Goal: Task Accomplishment & Management: Use online tool/utility

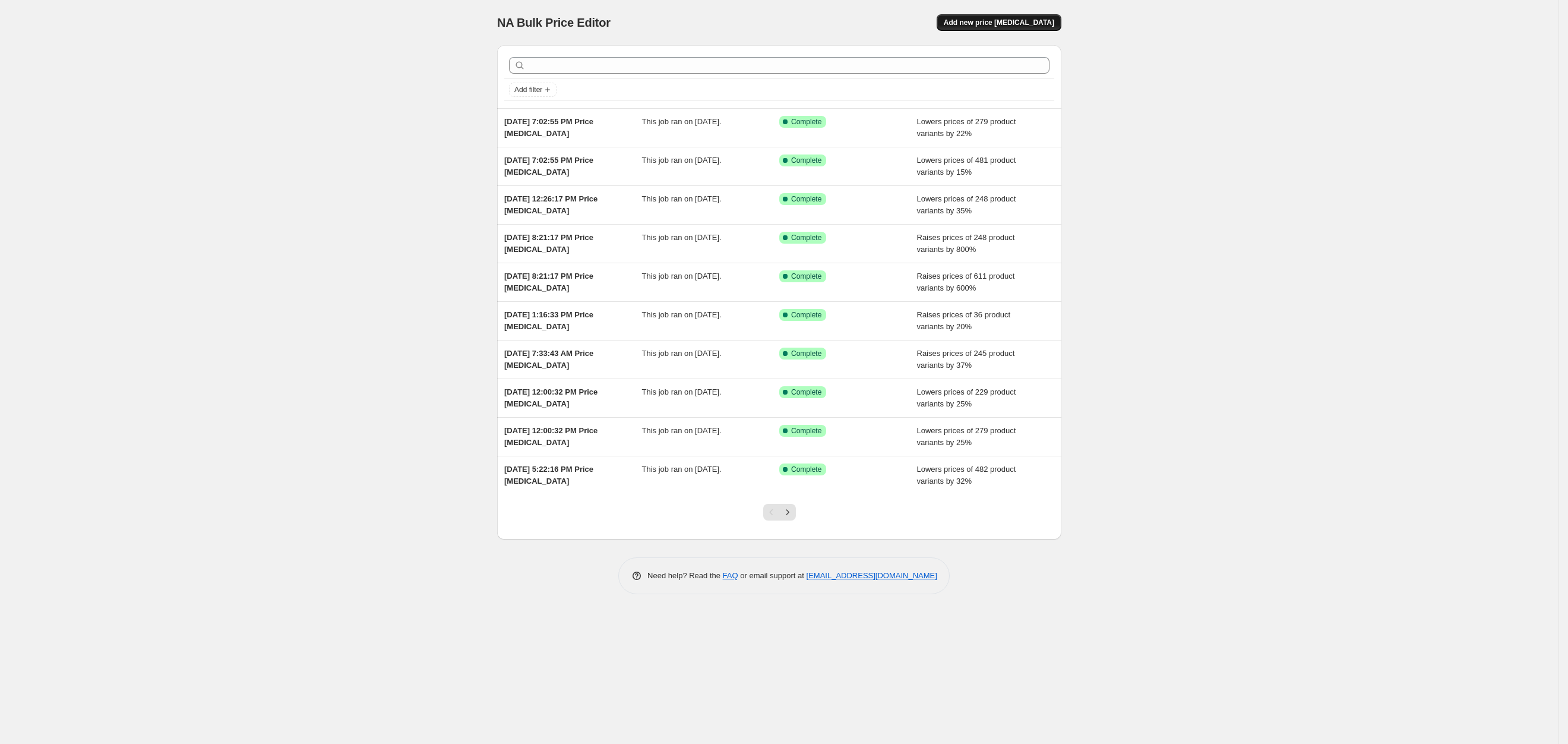
click at [1032, 21] on span "Add new price change job" at bounding box center [999, 23] width 110 height 10
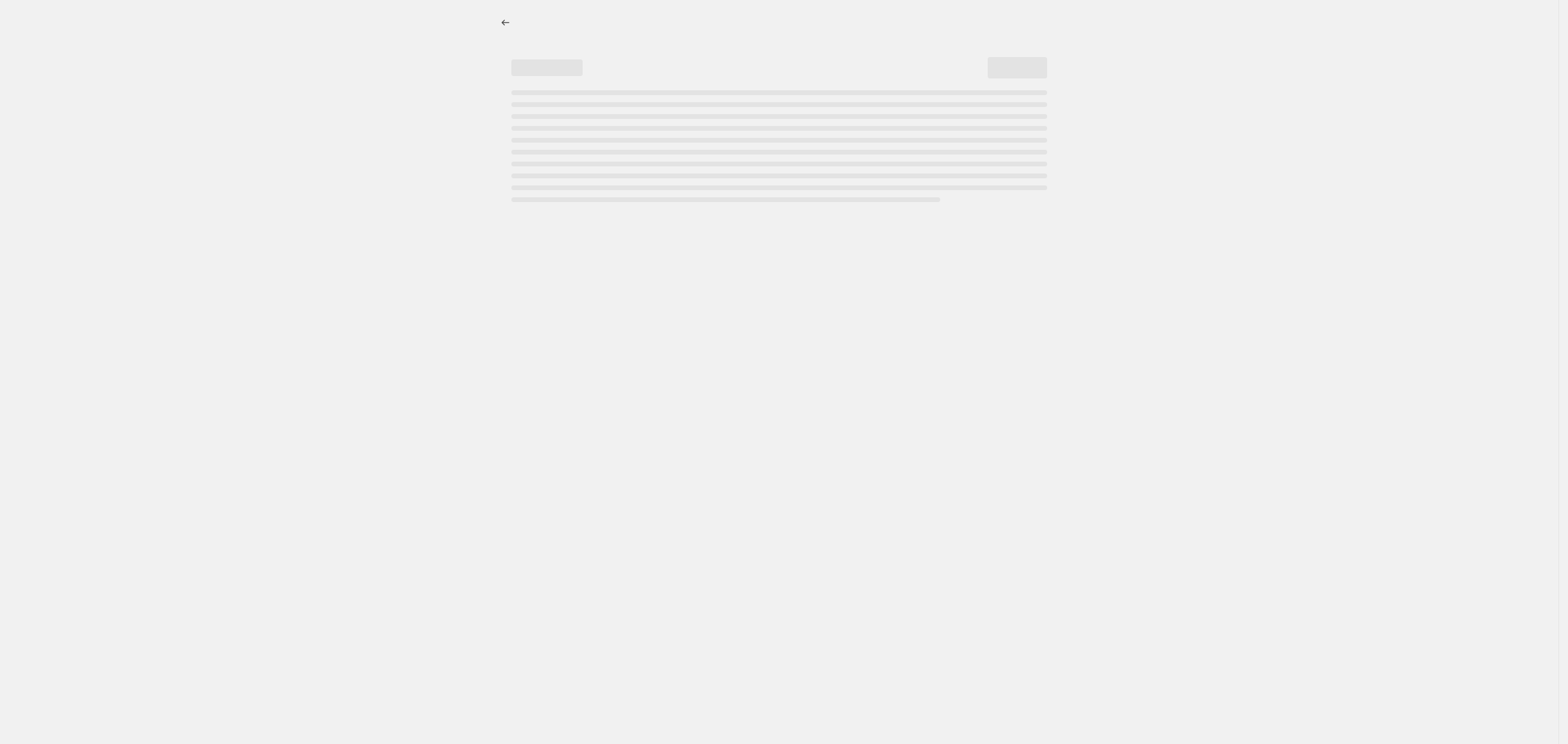
select select "percentage"
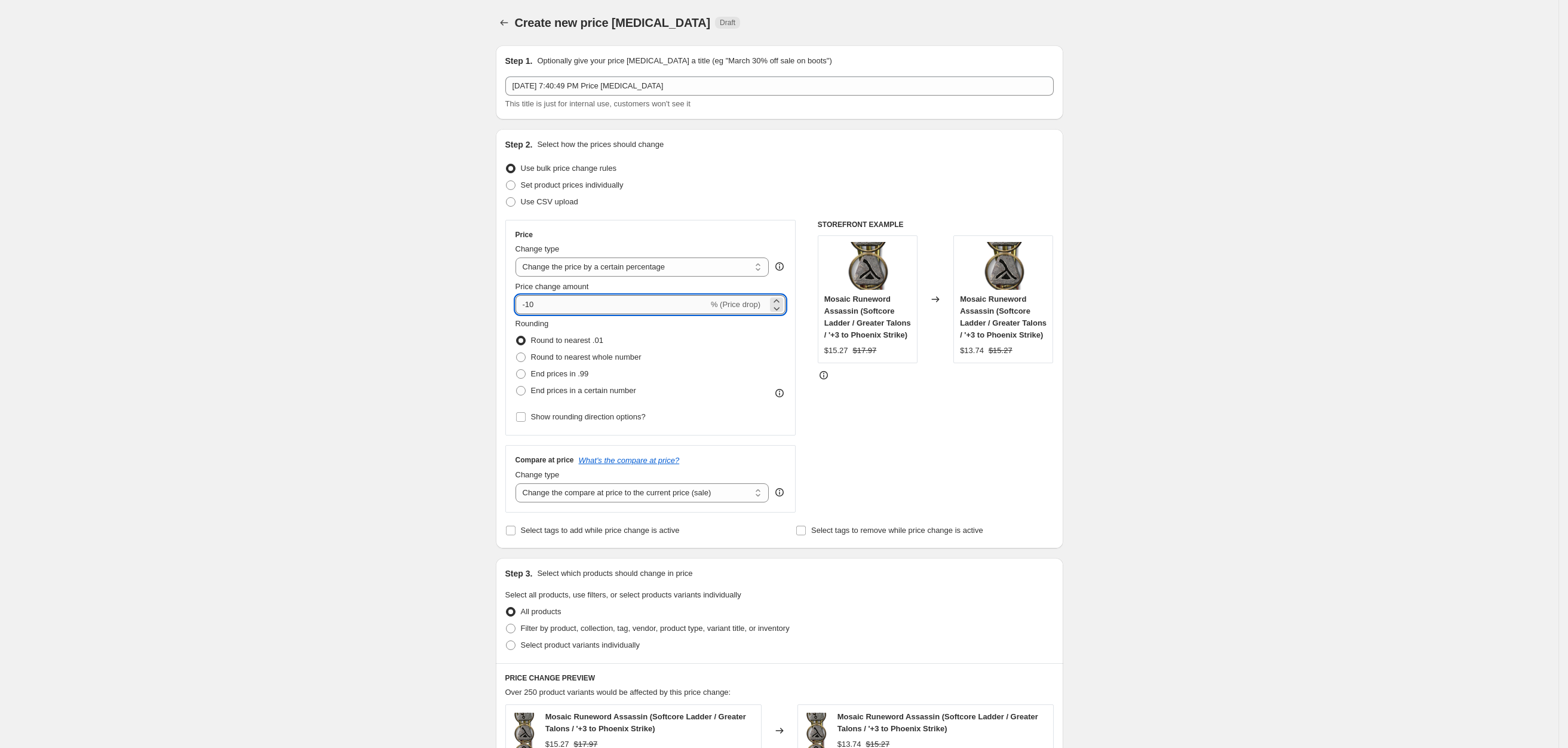
drag, startPoint x: 533, startPoint y: 305, endPoint x: 585, endPoint y: 299, distance: 52.3
click at [585, 298] on input "-10" at bounding box center [612, 304] width 193 height 19
type input "-1"
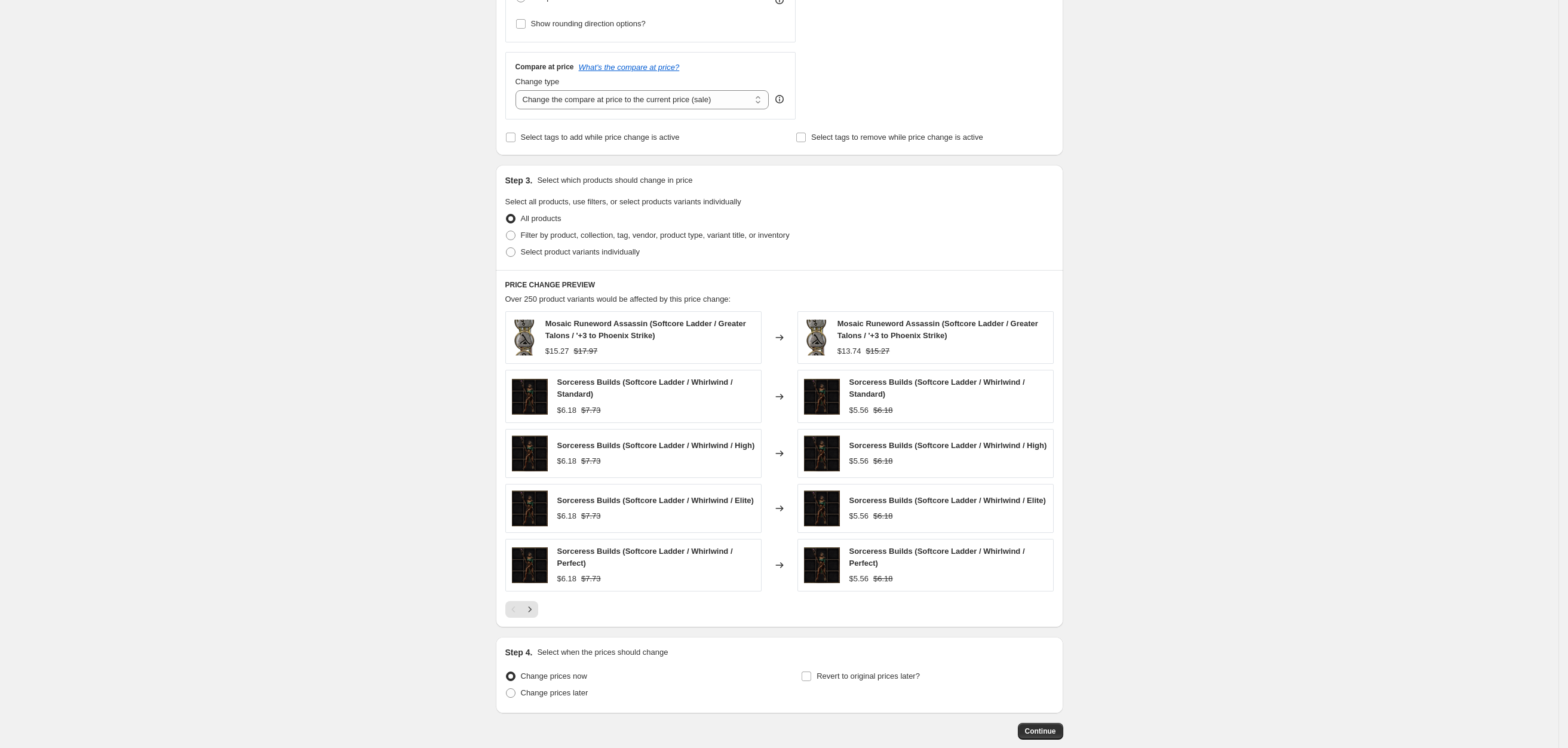
scroll to position [373, 0]
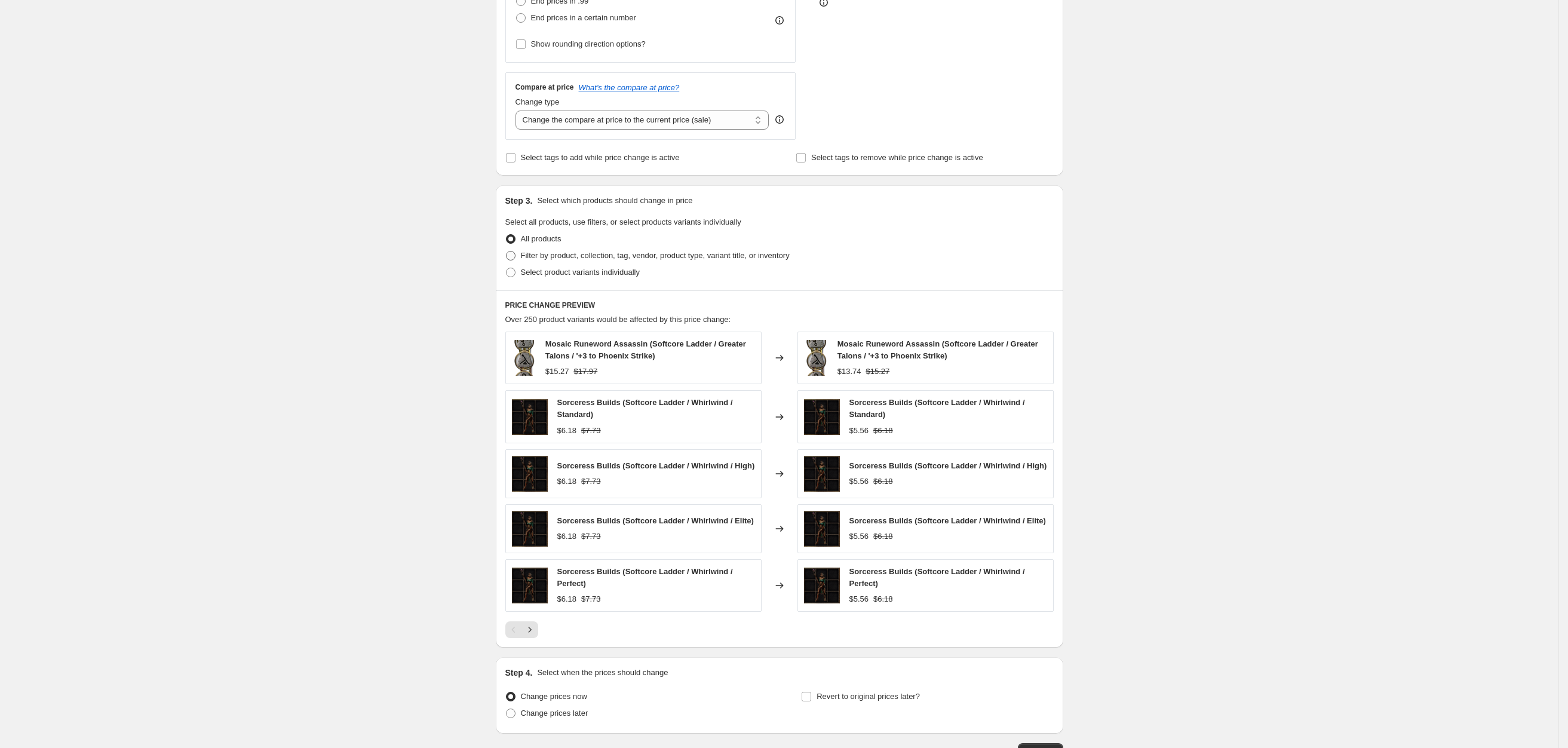
type input "-34"
click at [593, 251] on span "Filter by product, collection, tag, vendor, product type, variant title, or inv…" at bounding box center [655, 255] width 269 height 9
click at [506, 251] on input "Filter by product, collection, tag, vendor, product type, variant title, or inv…" at bounding box center [506, 251] width 1 height 1
radio input "true"
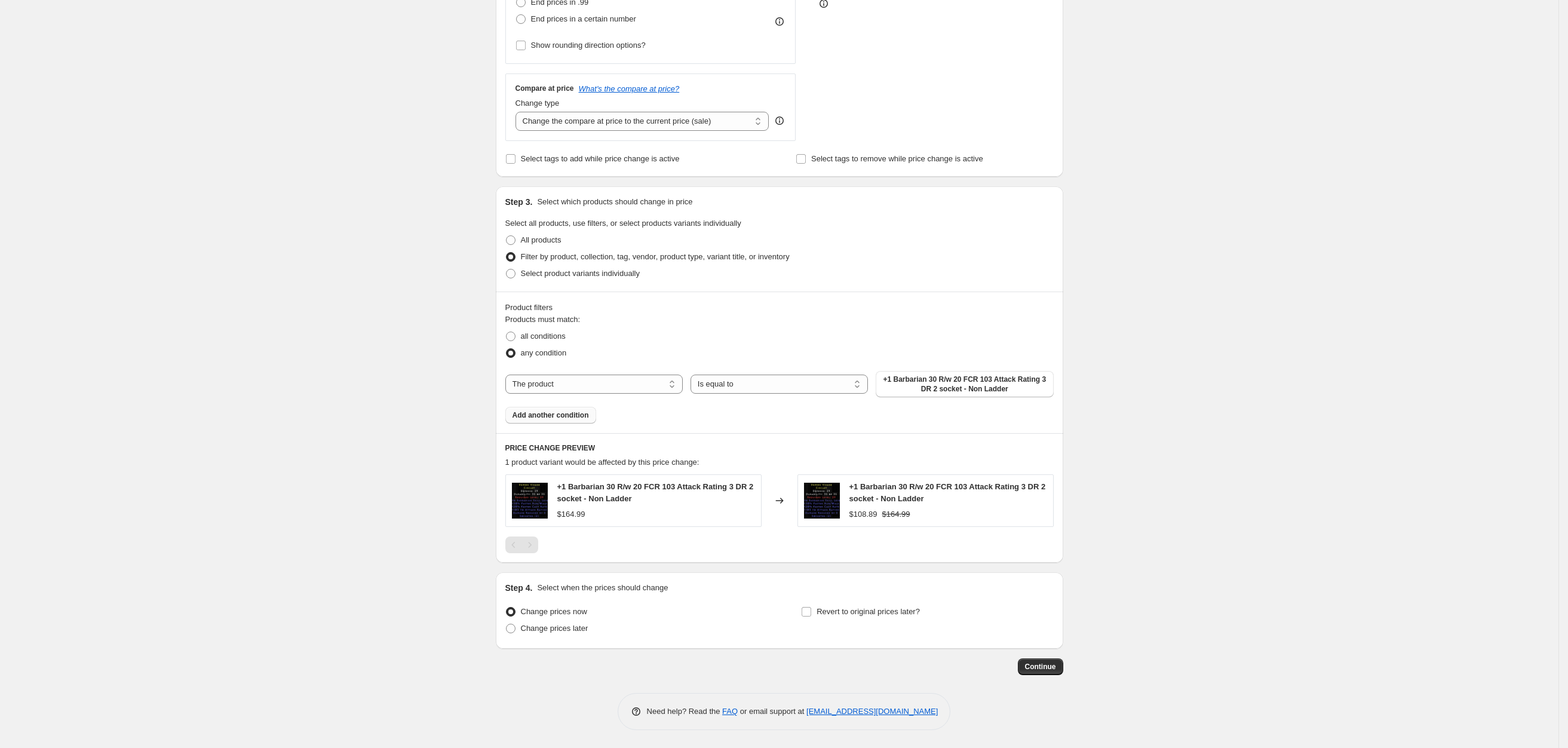
click at [563, 414] on span "Add another condition" at bounding box center [551, 415] width 76 height 10
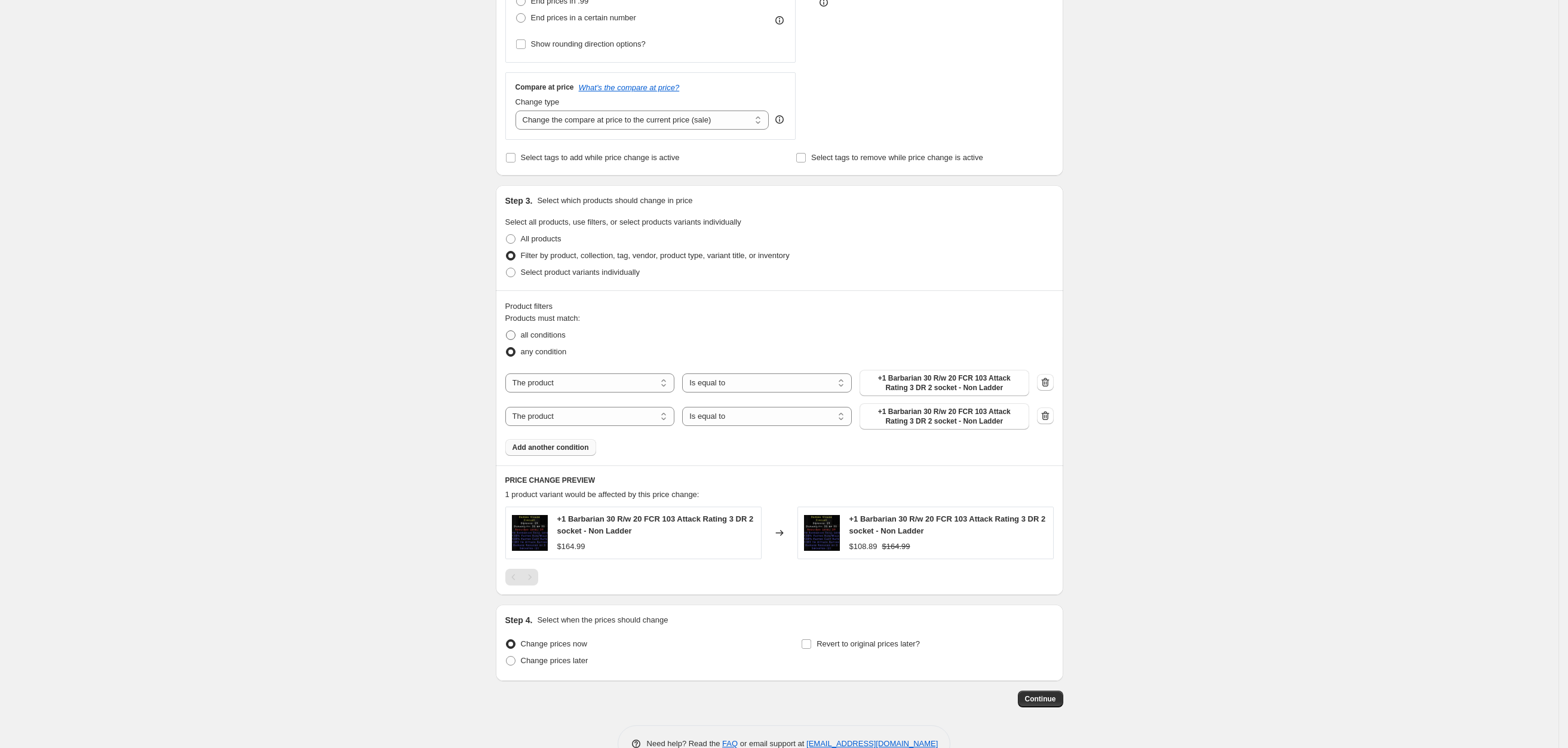
click at [546, 336] on span "all conditions" at bounding box center [543, 335] width 45 height 9
click at [506, 331] on input "all conditions" at bounding box center [506, 331] width 1 height 1
radio input "true"
drag, startPoint x: 563, startPoint y: 385, endPoint x: 598, endPoint y: 392, distance: 35.7
click at [563, 385] on select "The product The product's collection The product's tag The product's vendor The…" at bounding box center [590, 382] width 170 height 19
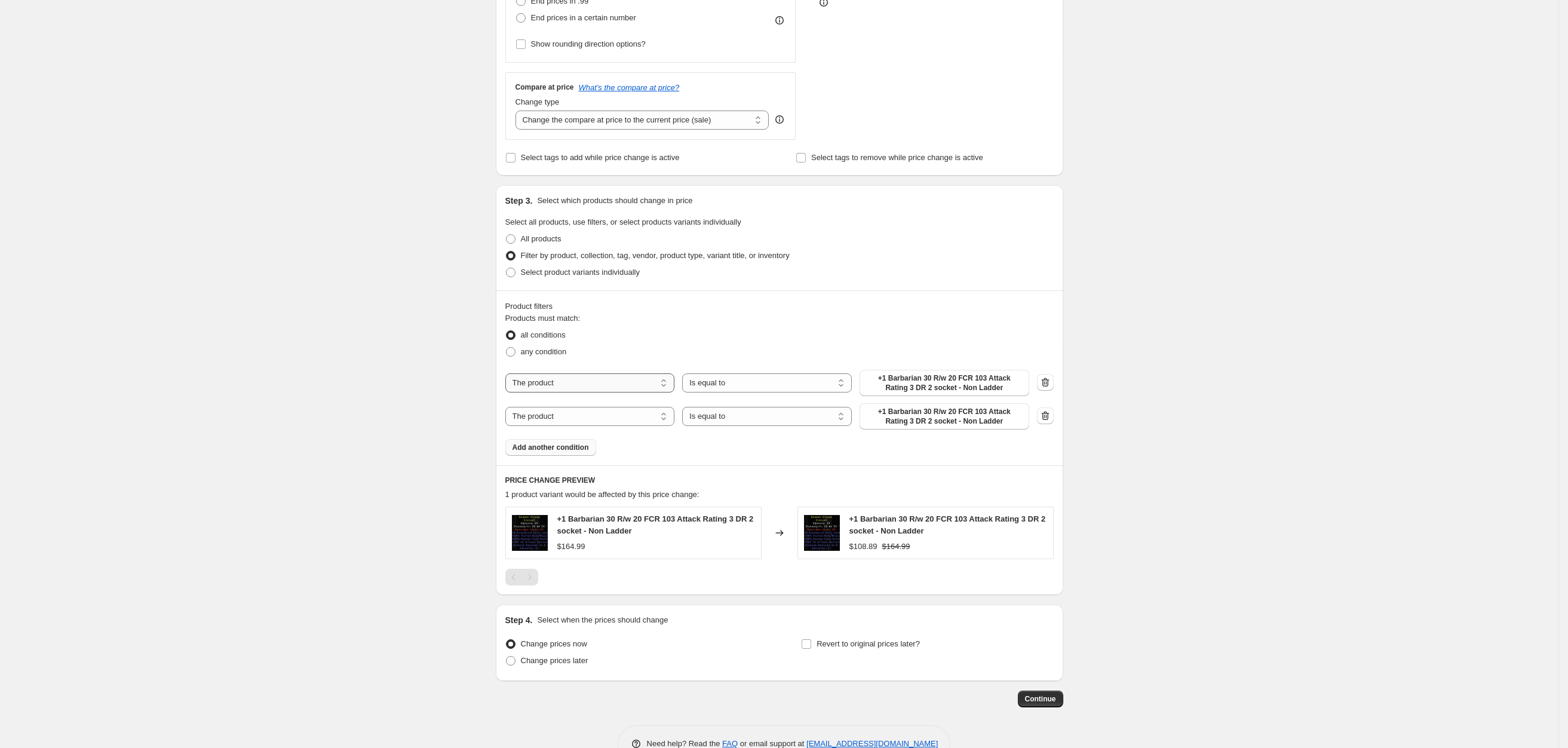
select select "collection"
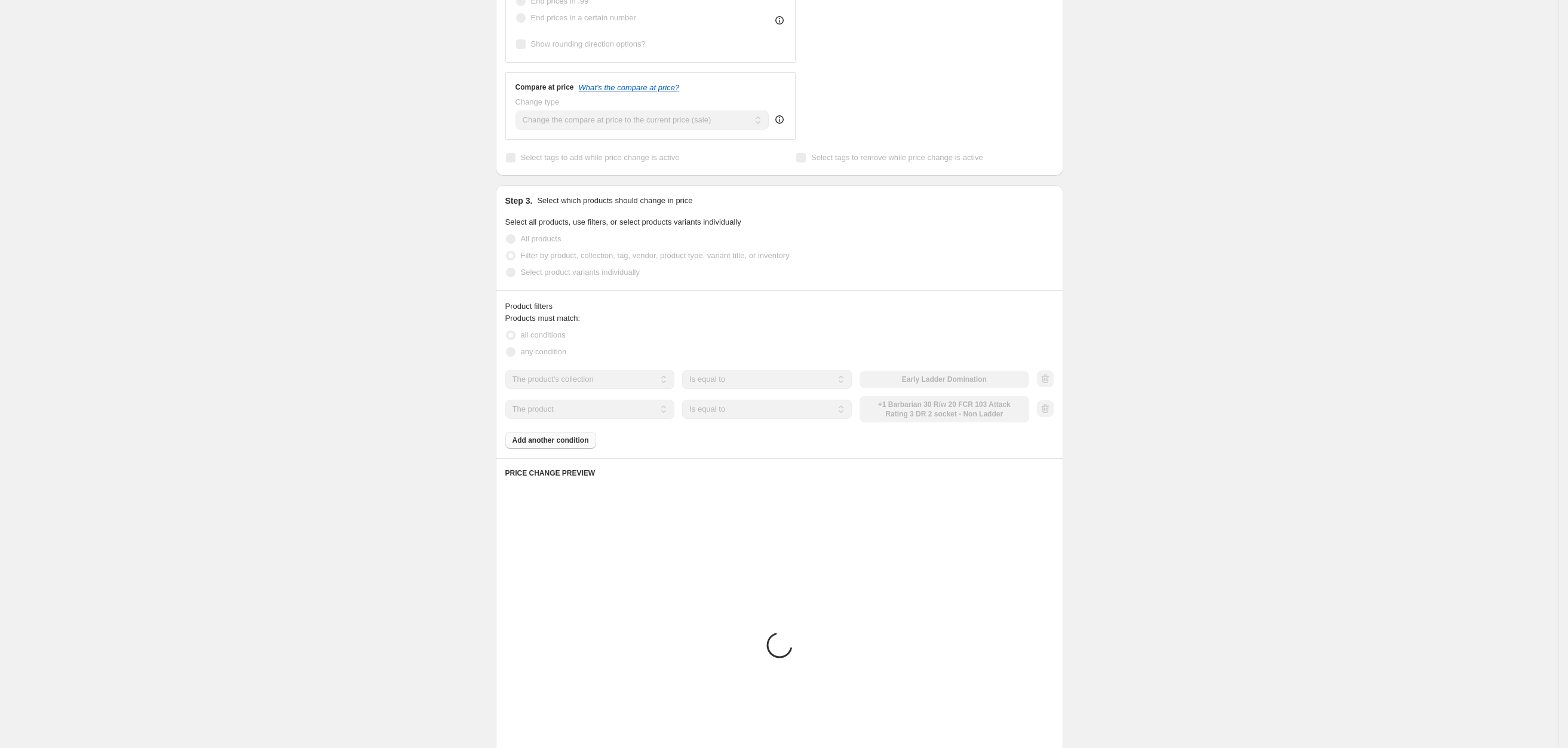
scroll to position [314, 0]
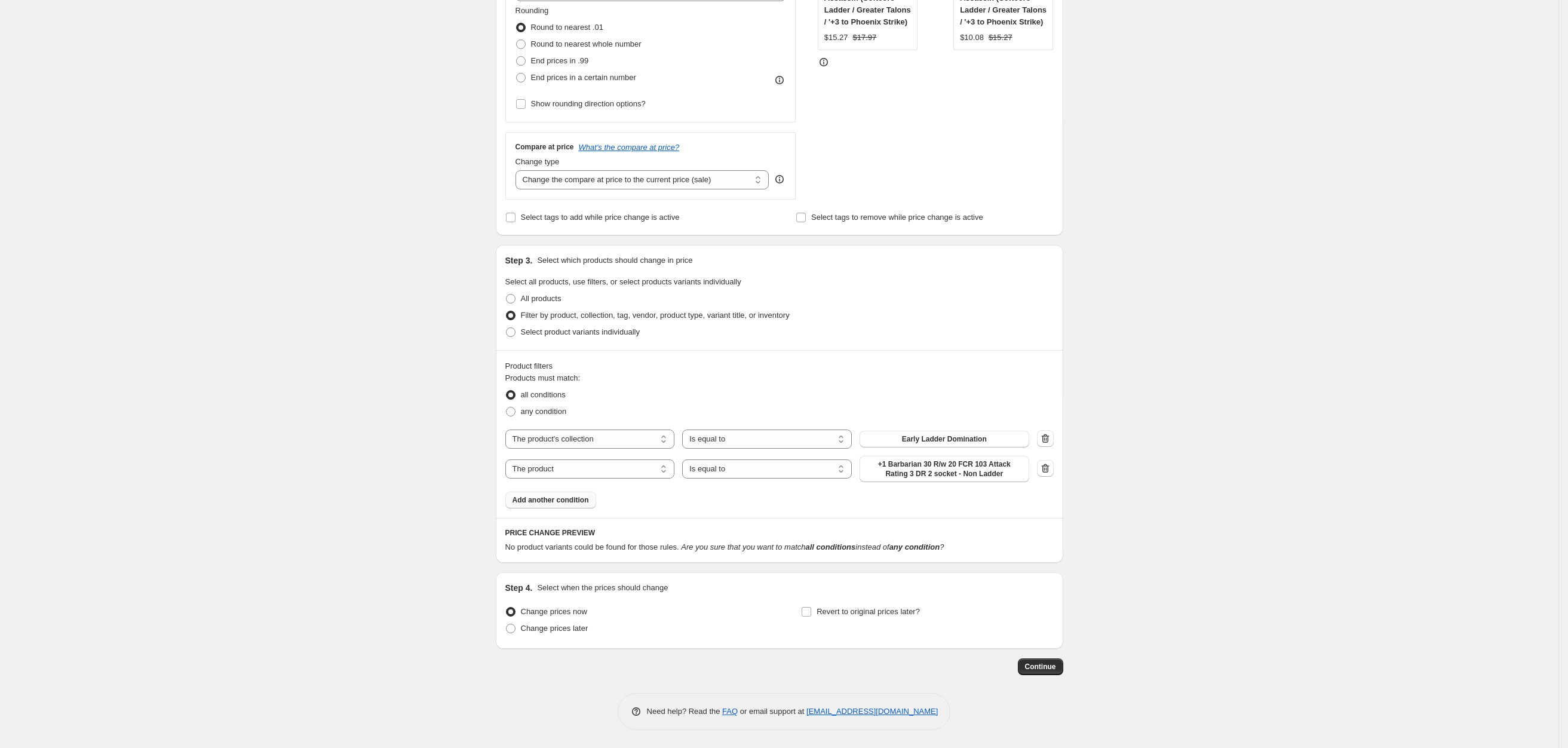
click at [930, 425] on div "Products must match: all conditions any condition The product The product's col…" at bounding box center [779, 440] width 548 height 136
click at [941, 442] on span "Early Ladder Domination" at bounding box center [944, 439] width 85 height 10
click at [601, 467] on select "The product The product's collection The product's tag The product's vendor The…" at bounding box center [590, 469] width 170 height 19
select select "title"
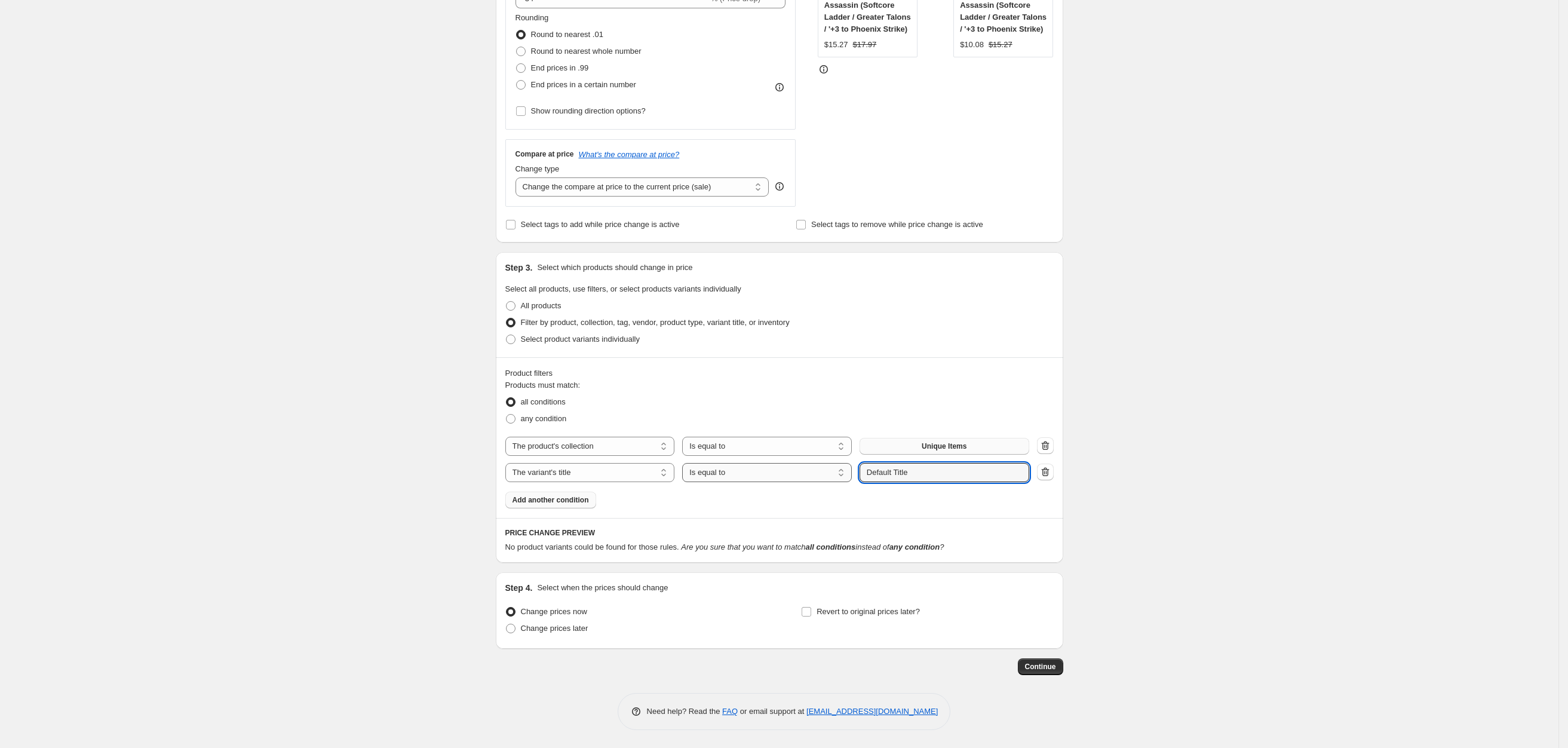
drag, startPoint x: 907, startPoint y: 471, endPoint x: 802, endPoint y: 471, distance: 105.0
click at [812, 471] on div "The product The product's collection The product's tag The product's vendor The…" at bounding box center [767, 472] width 524 height 19
type input "hardcore ladder"
click at [390, 347] on div "Create new price change job. This page is ready Create new price change job Dra…" at bounding box center [779, 220] width 1558 height 1053
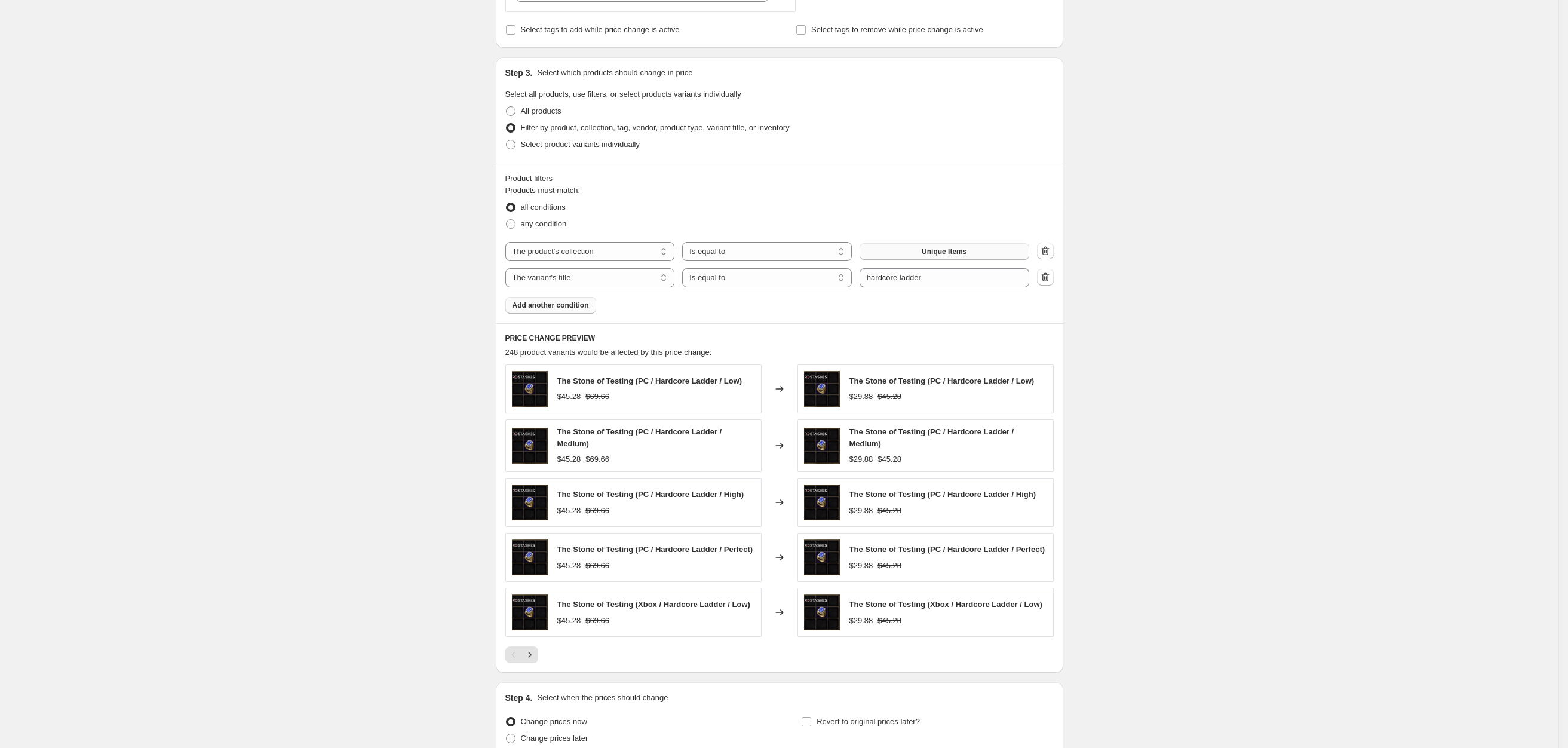
scroll to position [615, 0]
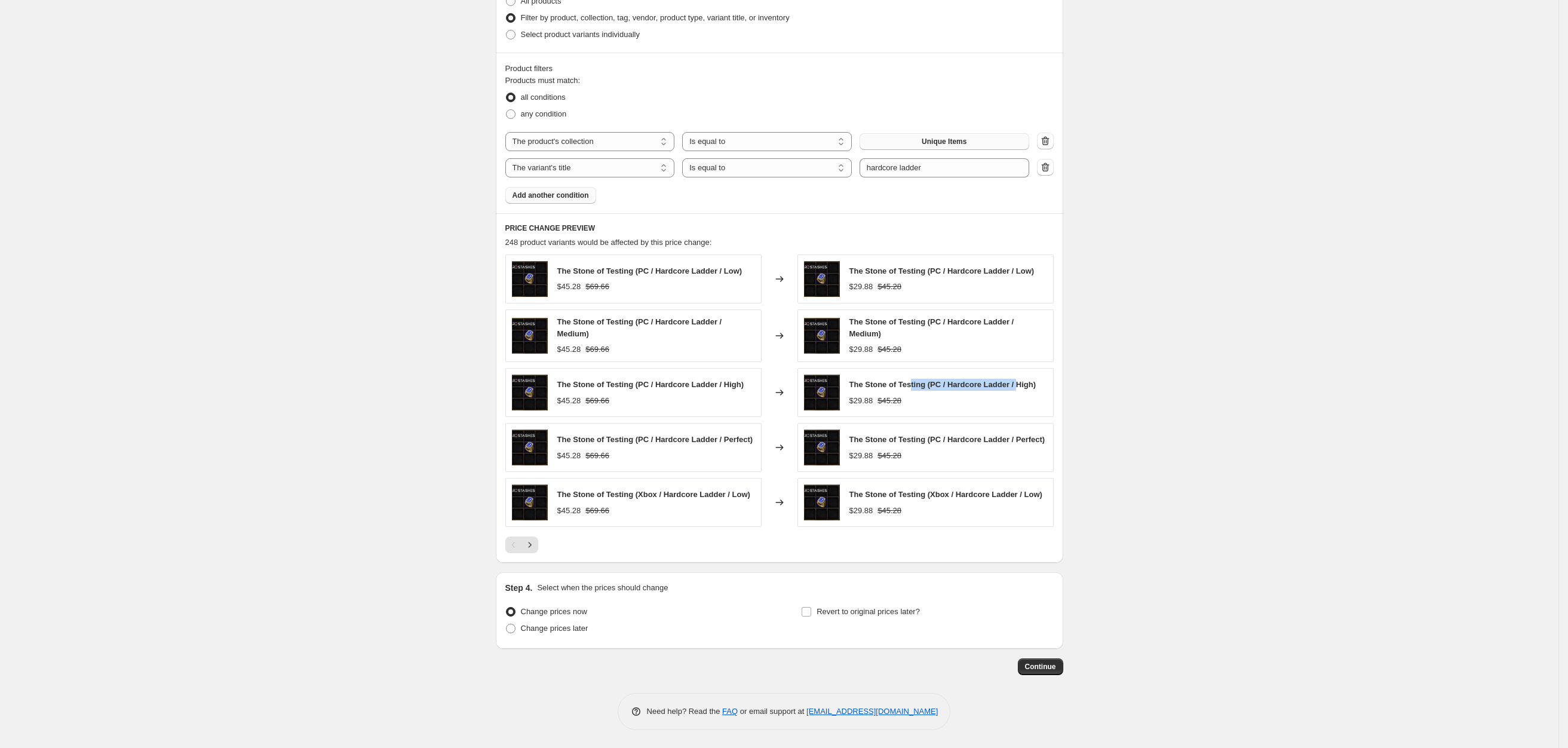
drag, startPoint x: 914, startPoint y: 385, endPoint x: 1018, endPoint y: 384, distance: 104.0
click at [1018, 384] on span "The Stone of Testing (PC / Hardcore Ladder / High)" at bounding box center [942, 384] width 187 height 9
click at [1018, 384] on span "The Stone of Testing (PC / Hardcore Ladder / High)" at bounding box center [942, 384] width 187 height 9
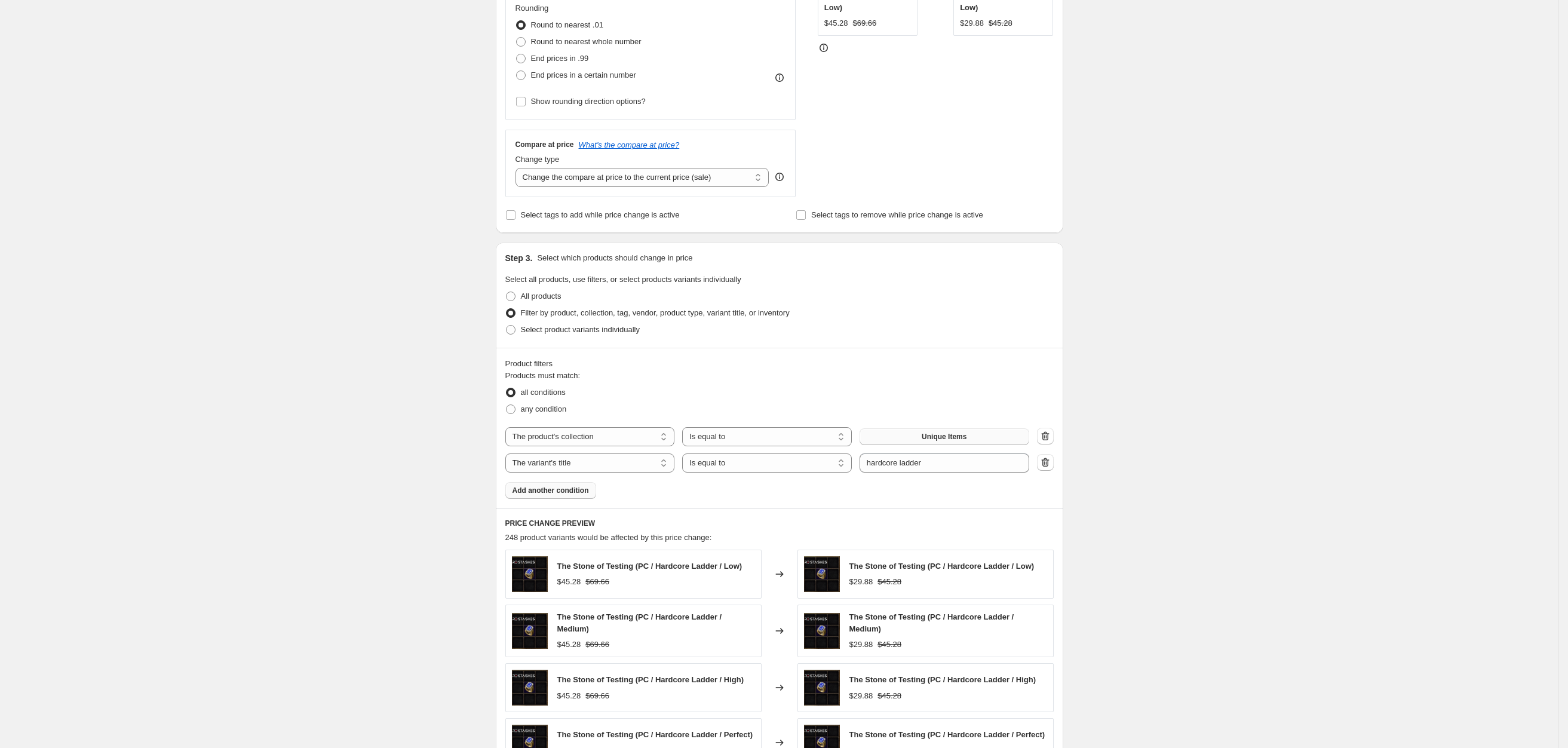
scroll to position [0, 0]
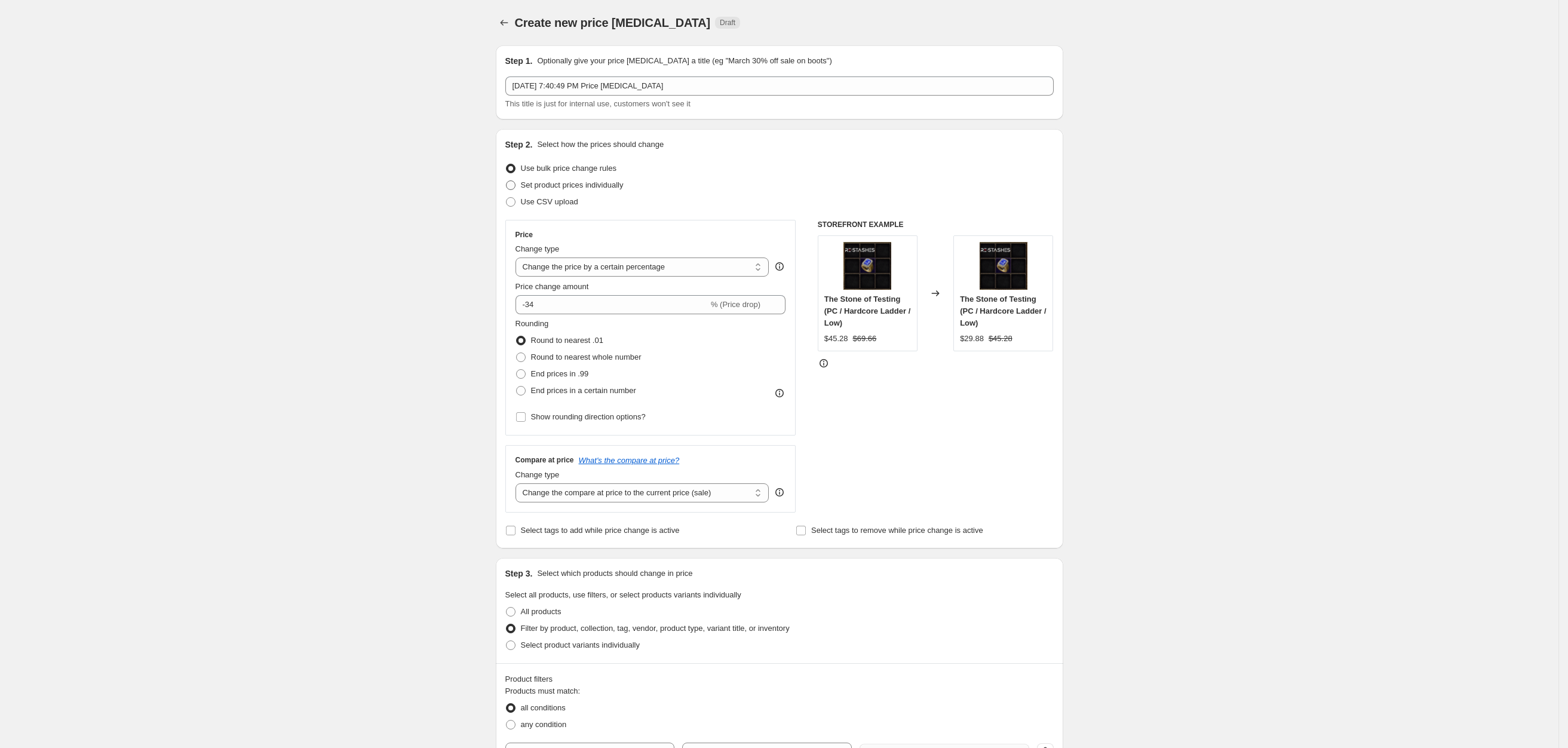
click at [544, 181] on span "Set product prices individually" at bounding box center [572, 185] width 102 height 9
click at [506, 181] on input "Set product prices individually" at bounding box center [506, 180] width 1 height 1
radio input "true"
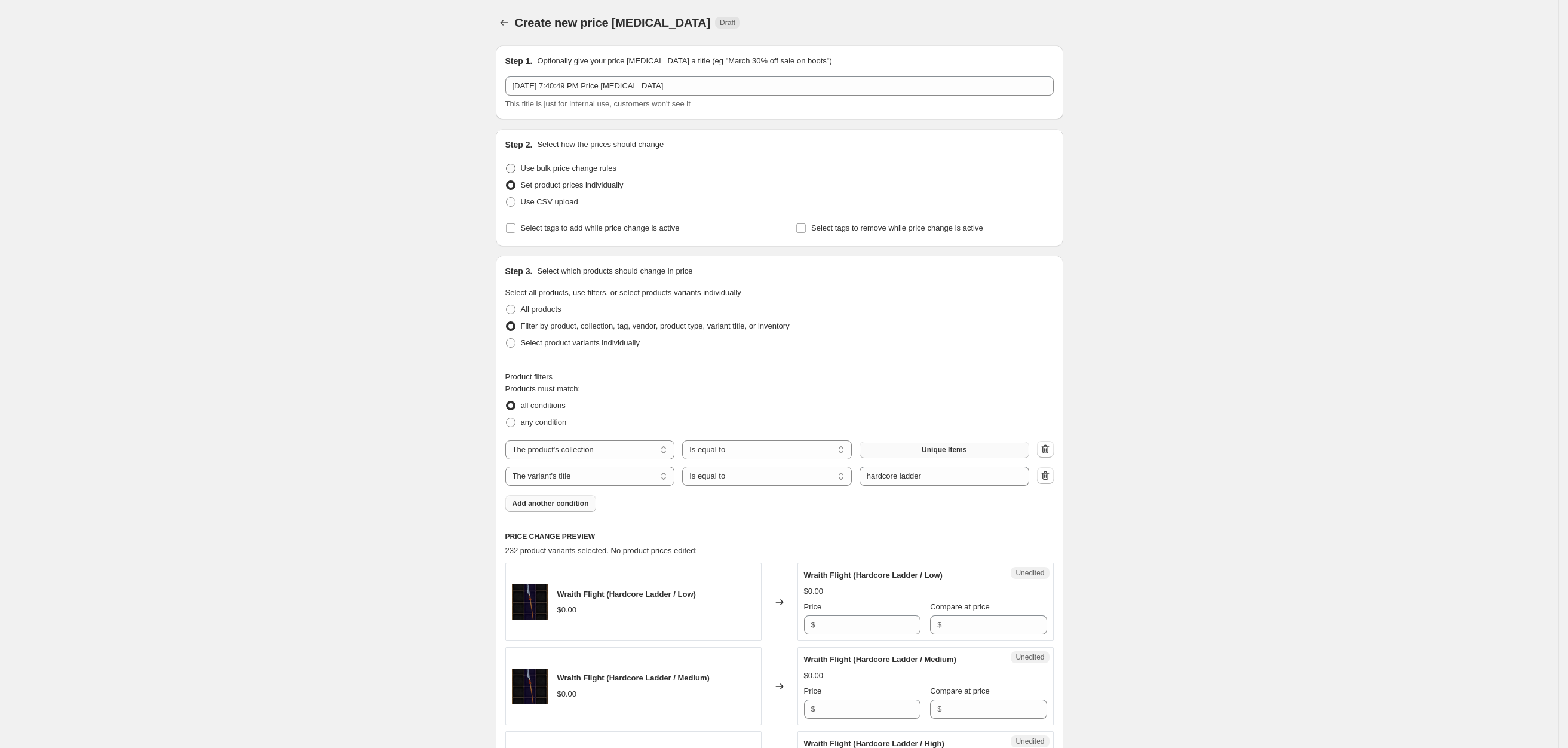
click at [539, 170] on span "Use bulk price change rules" at bounding box center [568, 168] width 95 height 9
click at [506, 164] on input "Use bulk price change rules" at bounding box center [506, 163] width 1 height 1
radio input "true"
select select "percentage"
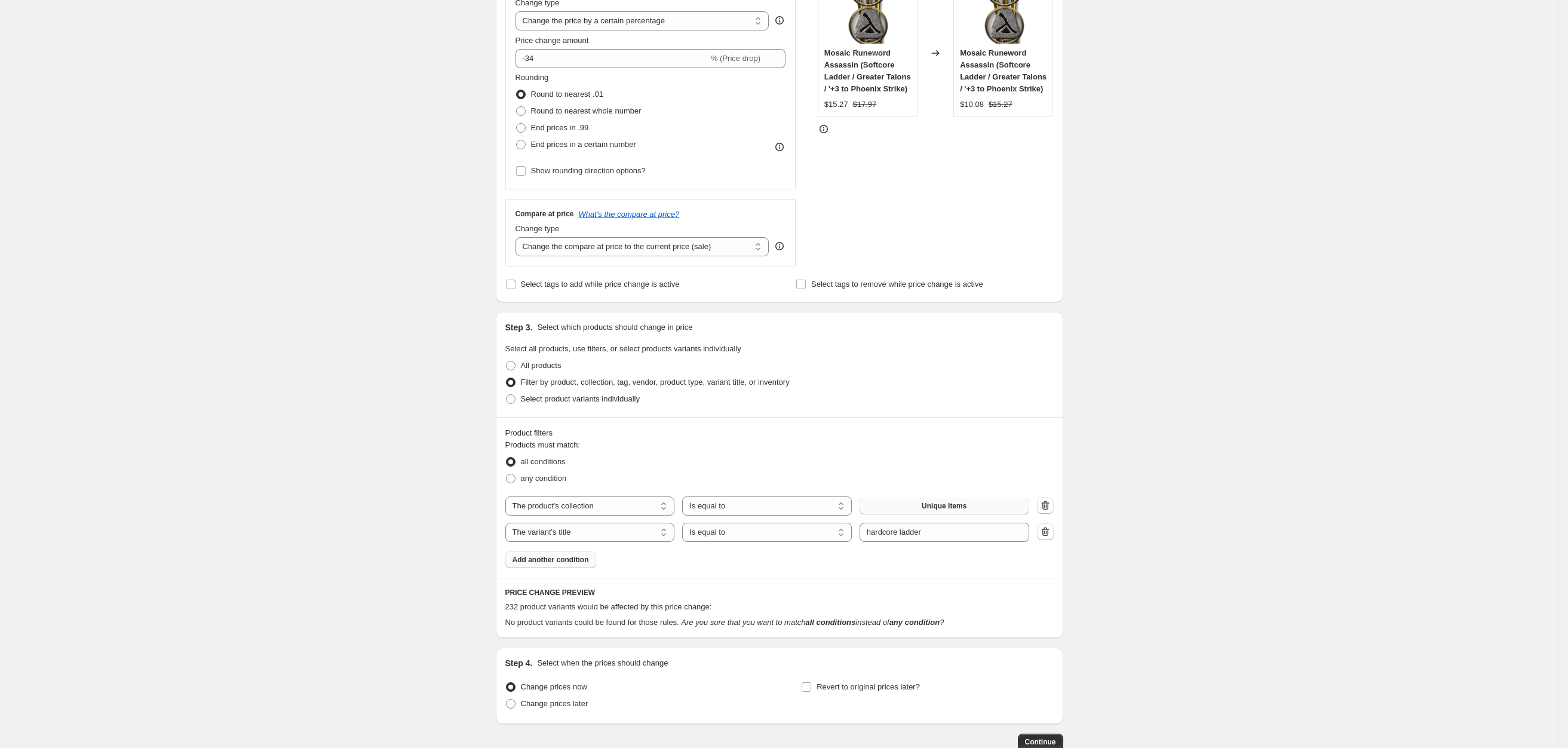
scroll to position [323, 0]
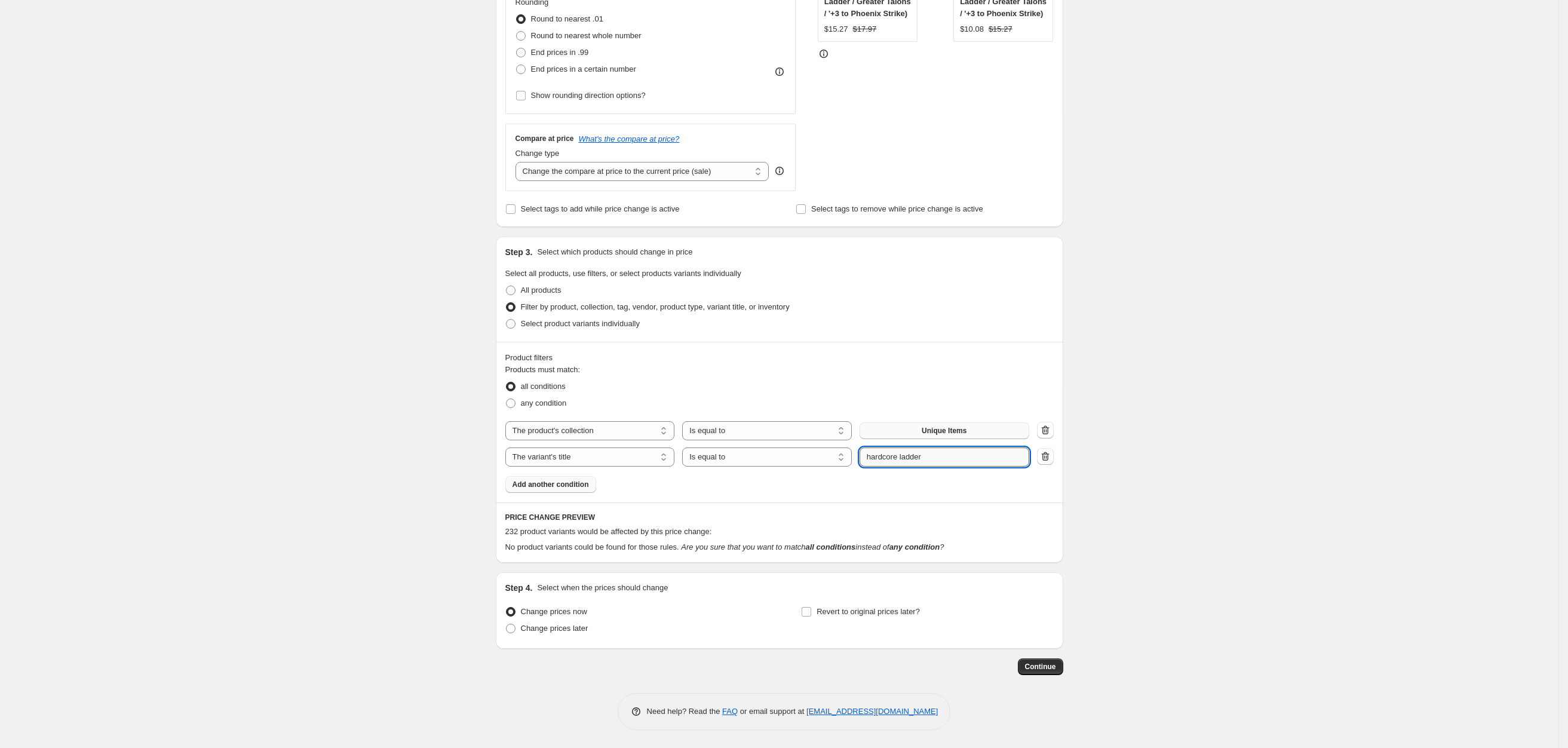
click at [955, 457] on input "hardcore ladder" at bounding box center [944, 456] width 170 height 19
click at [919, 460] on input "hardcore ladder" at bounding box center [944, 456] width 170 height 19
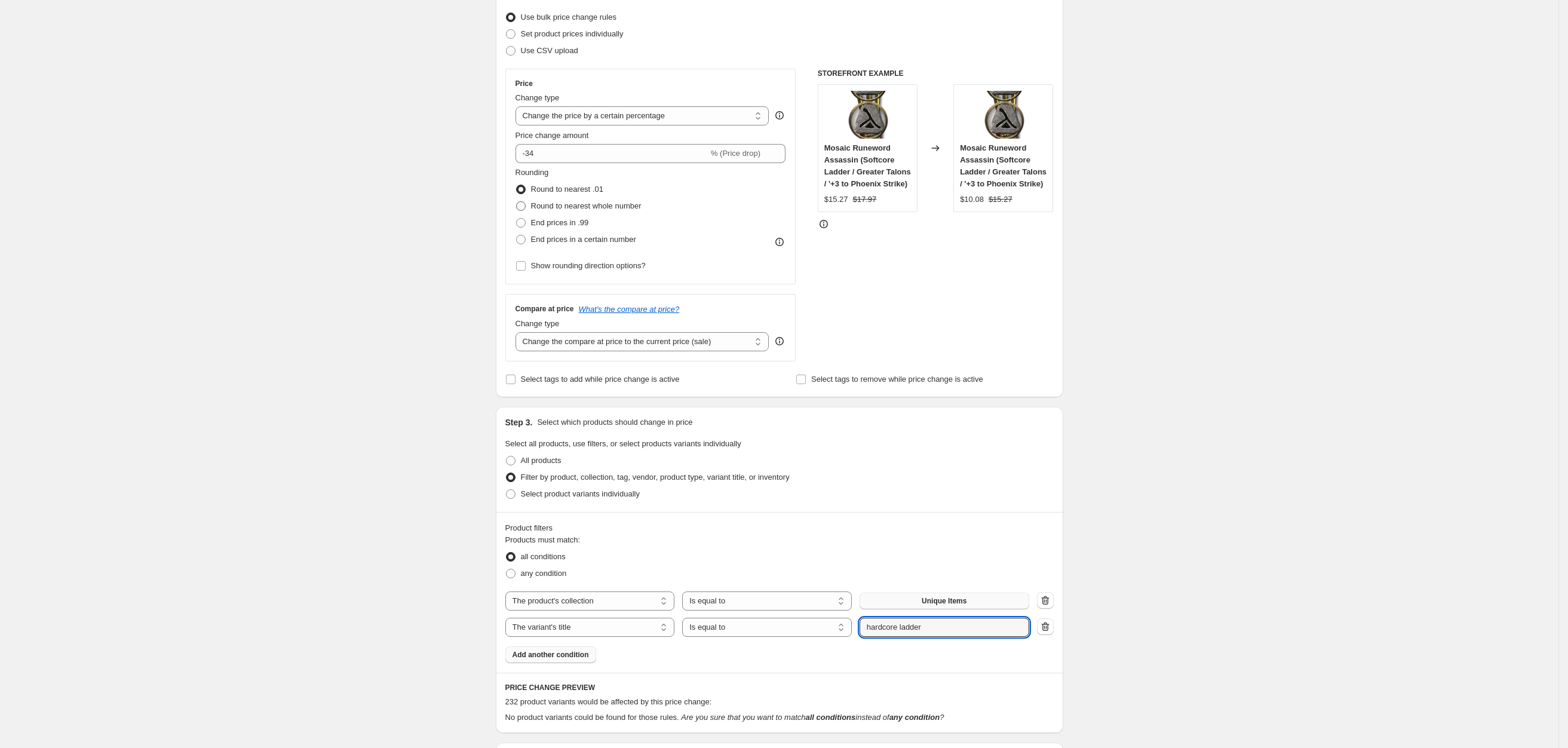
scroll to position [54, 0]
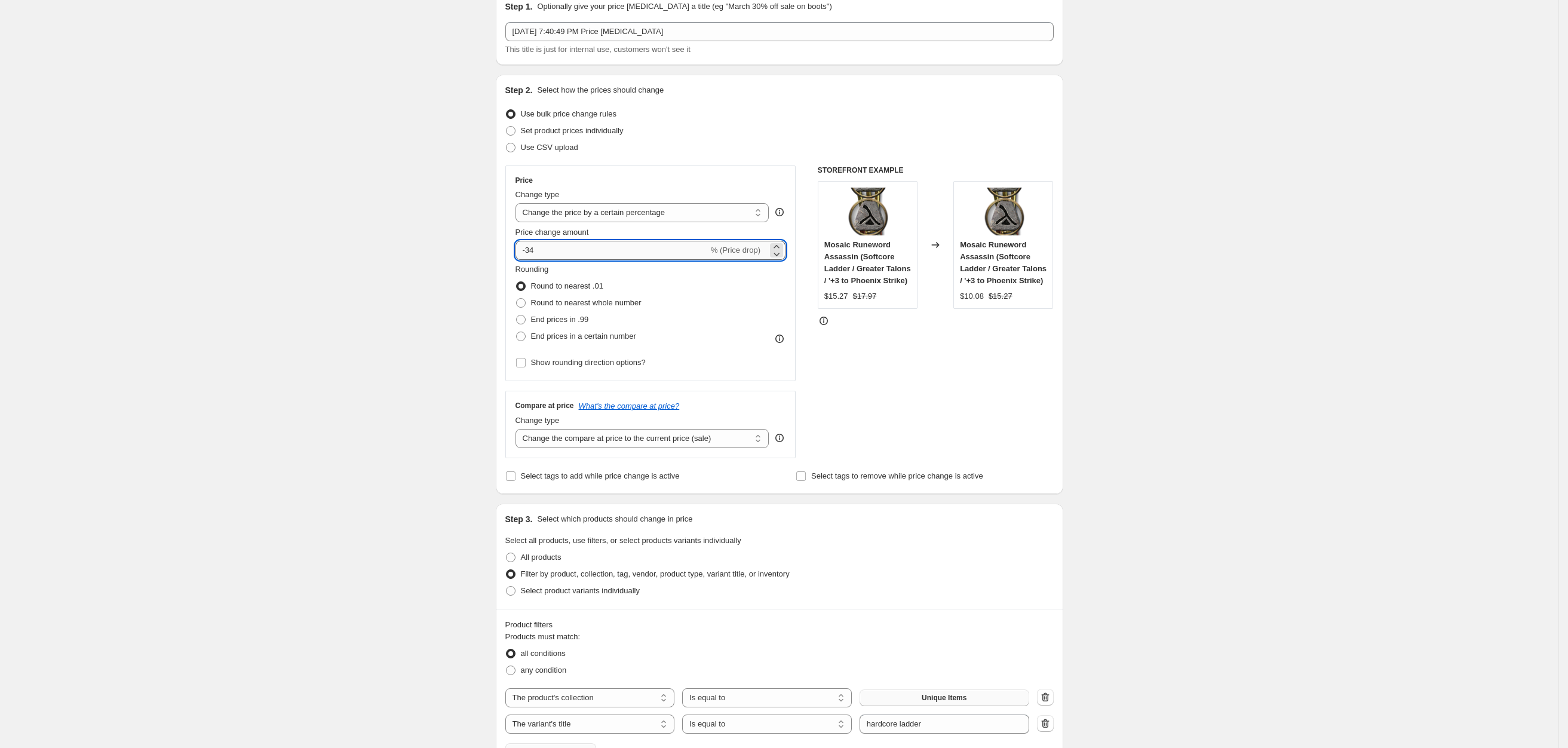
drag, startPoint x: 535, startPoint y: 252, endPoint x: 558, endPoint y: 248, distance: 23.3
click at [558, 248] on input "-34" at bounding box center [612, 250] width 193 height 19
click at [380, 292] on div "Create new price change job. This page is ready Create new price change job Dra…" at bounding box center [779, 480] width 1558 height 1069
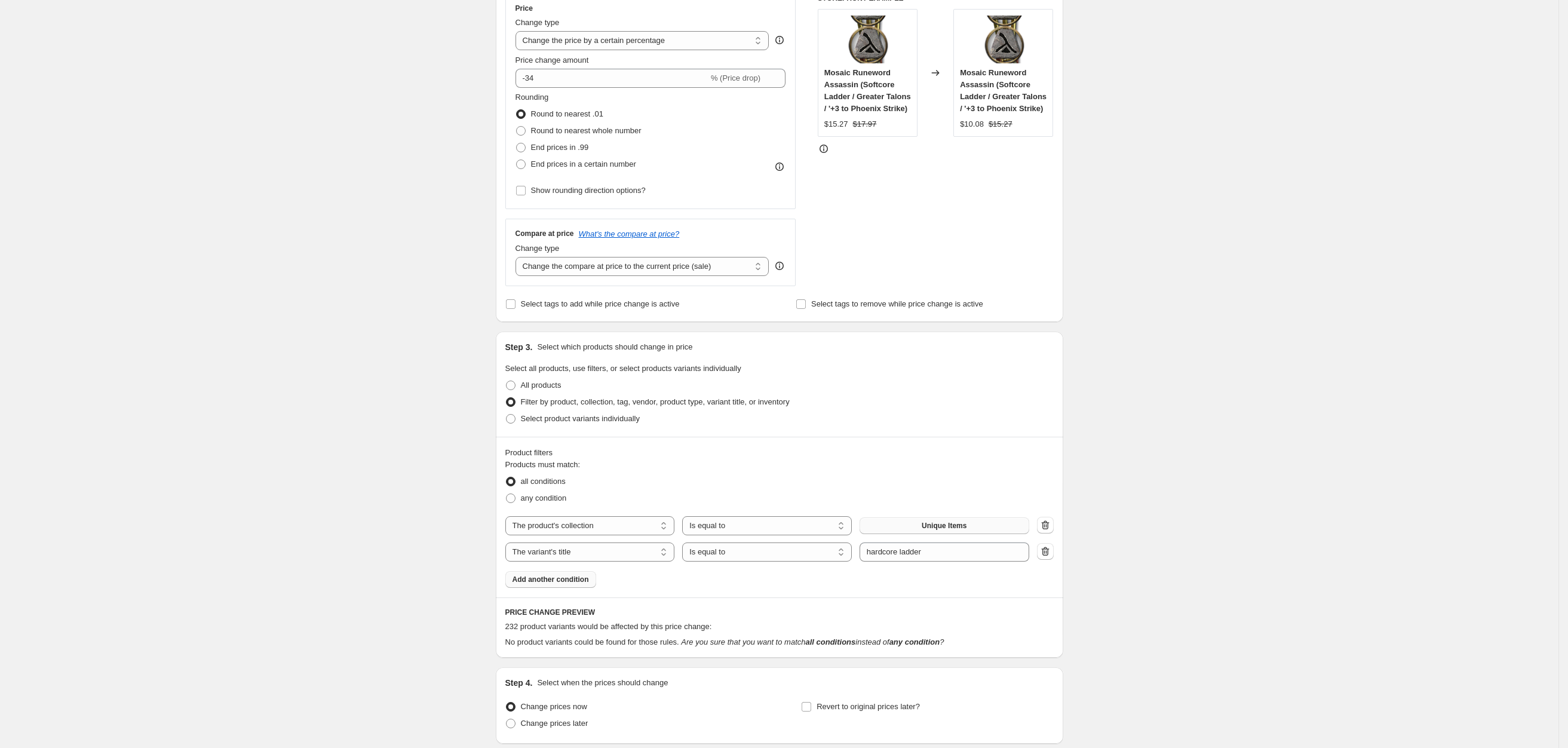
scroll to position [323, 0]
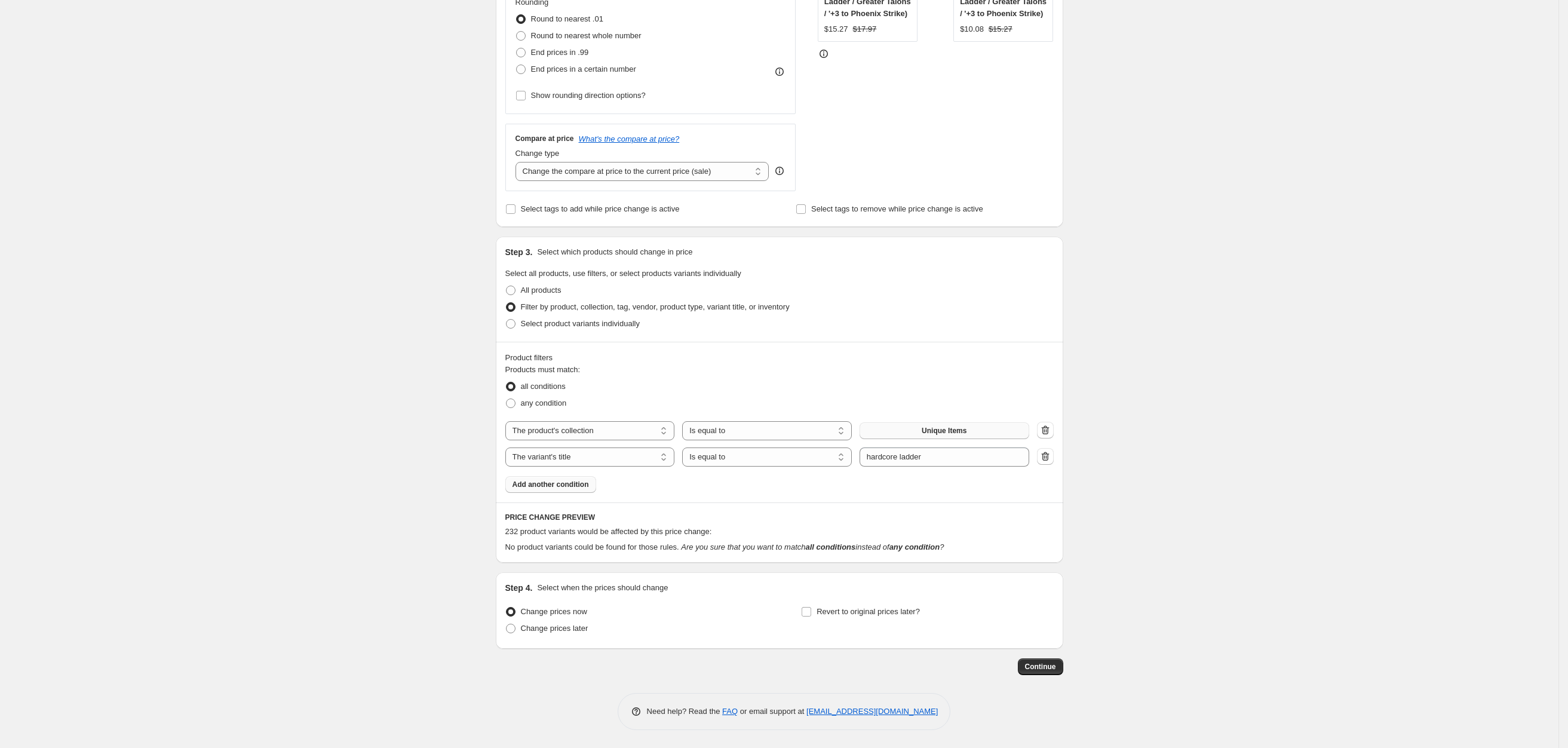
click at [568, 515] on h6 "PRICE CHANGE PREVIEW" at bounding box center [779, 517] width 548 height 10
click at [1149, 567] on div "Create new price change job. This page is ready Create new price change job Dra…" at bounding box center [779, 213] width 1558 height 1069
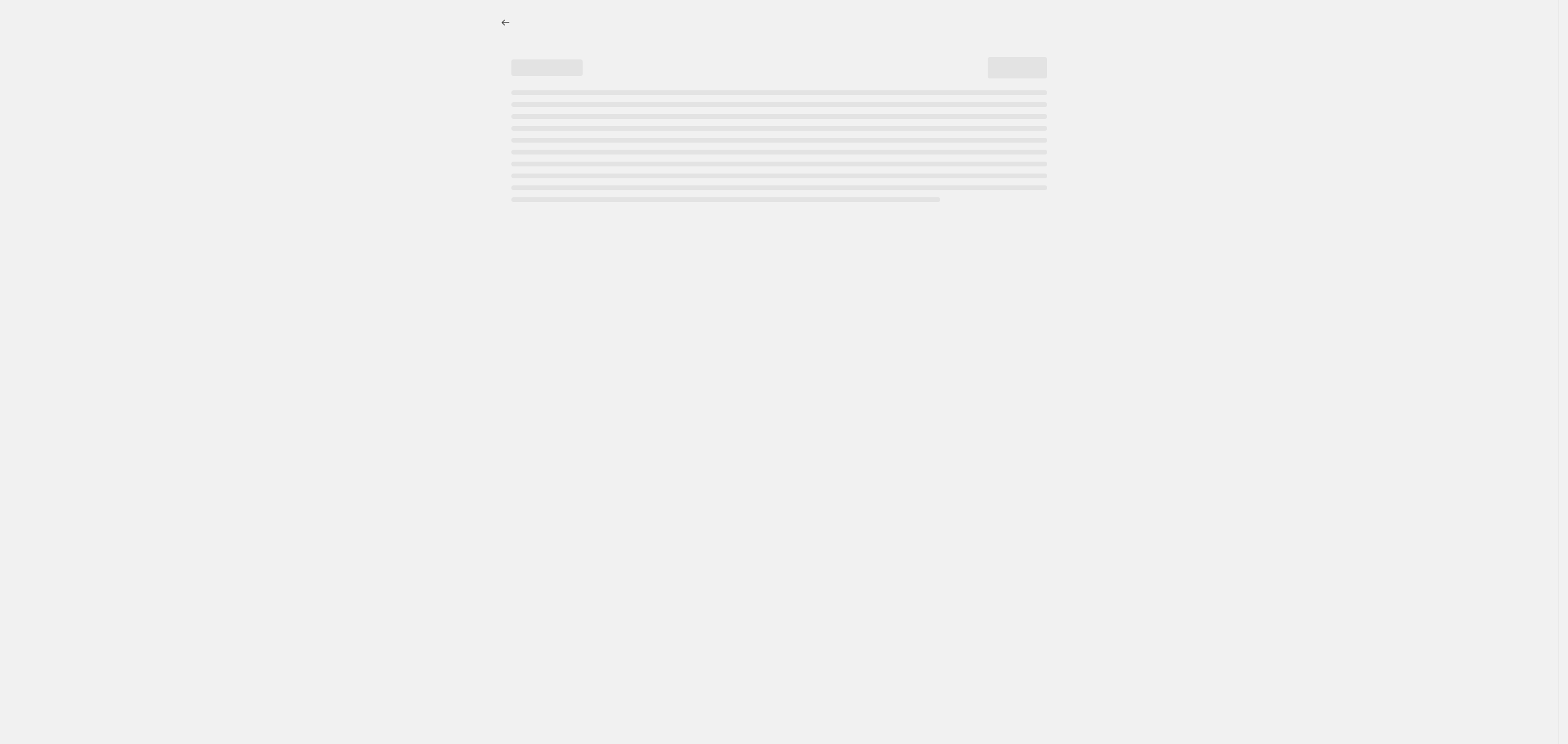
select select "percentage"
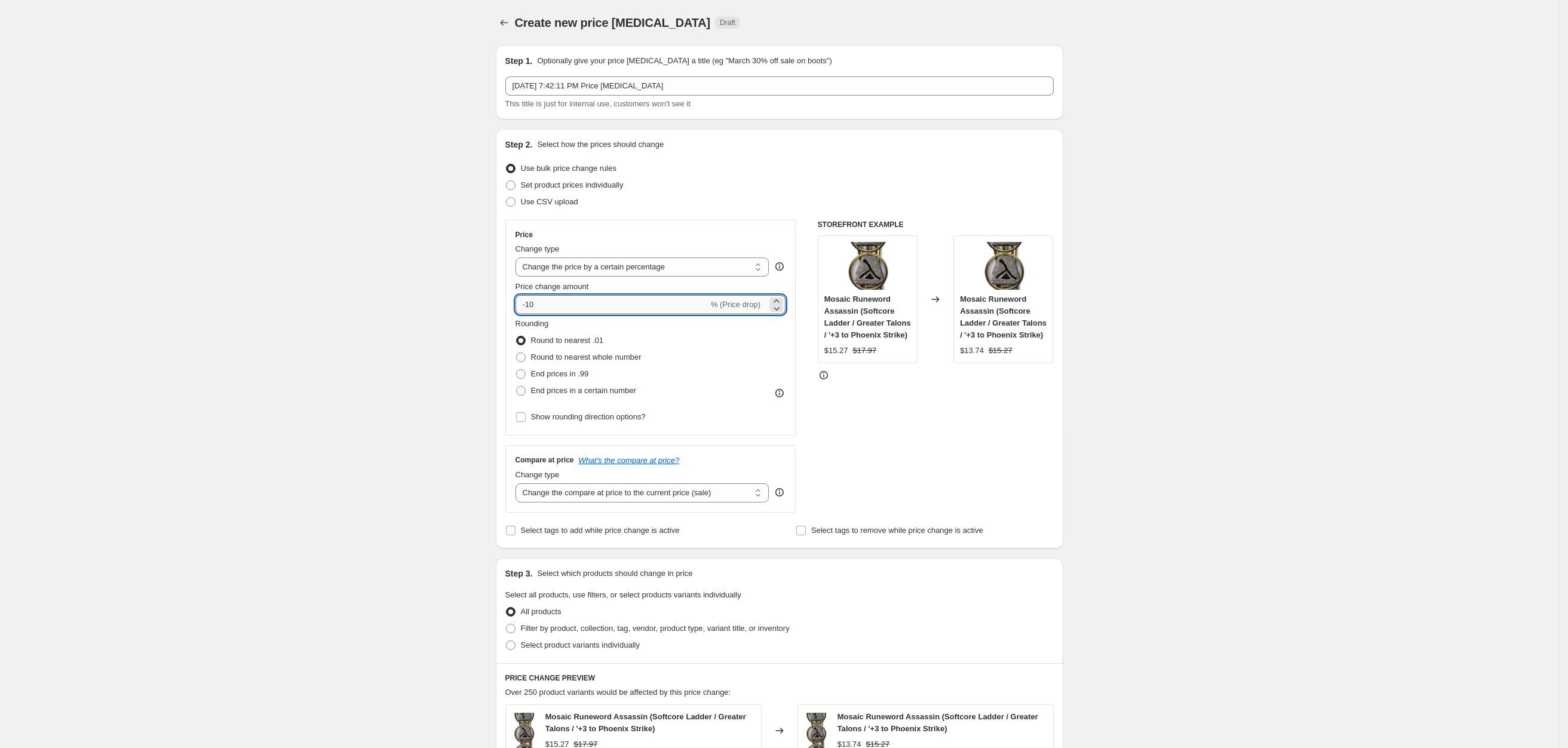
drag, startPoint x: 530, startPoint y: 305, endPoint x: 572, endPoint y: 305, distance: 42.0
click at [572, 305] on input "-10" at bounding box center [612, 304] width 193 height 19
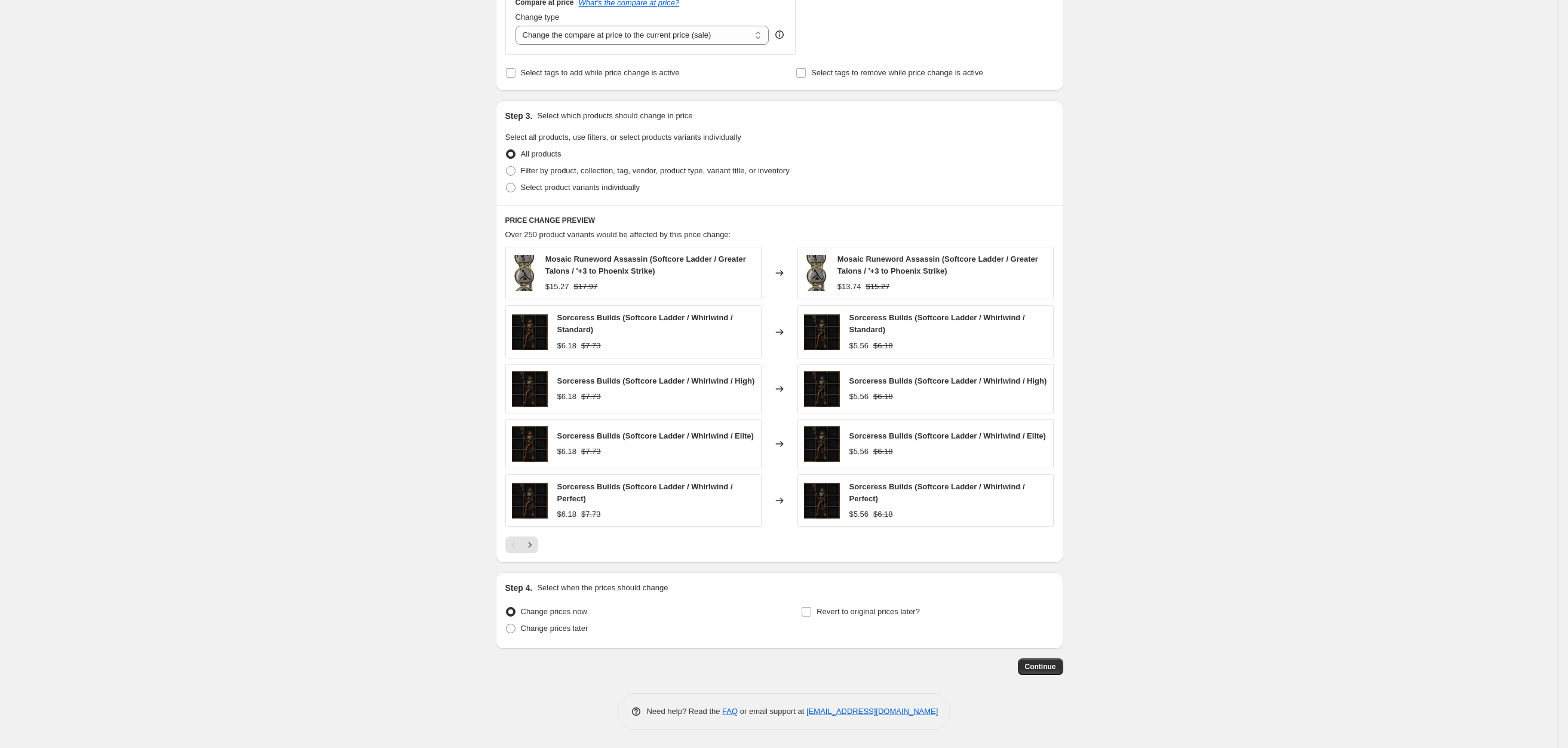
scroll to position [462, 0]
type input "-34"
click at [566, 166] on span "Filter by product, collection, tag, vendor, product type, variant title, or inv…" at bounding box center [655, 170] width 269 height 9
click at [506, 166] on input "Filter by product, collection, tag, vendor, product type, variant title, or inv…" at bounding box center [506, 166] width 1 height 1
radio input "true"
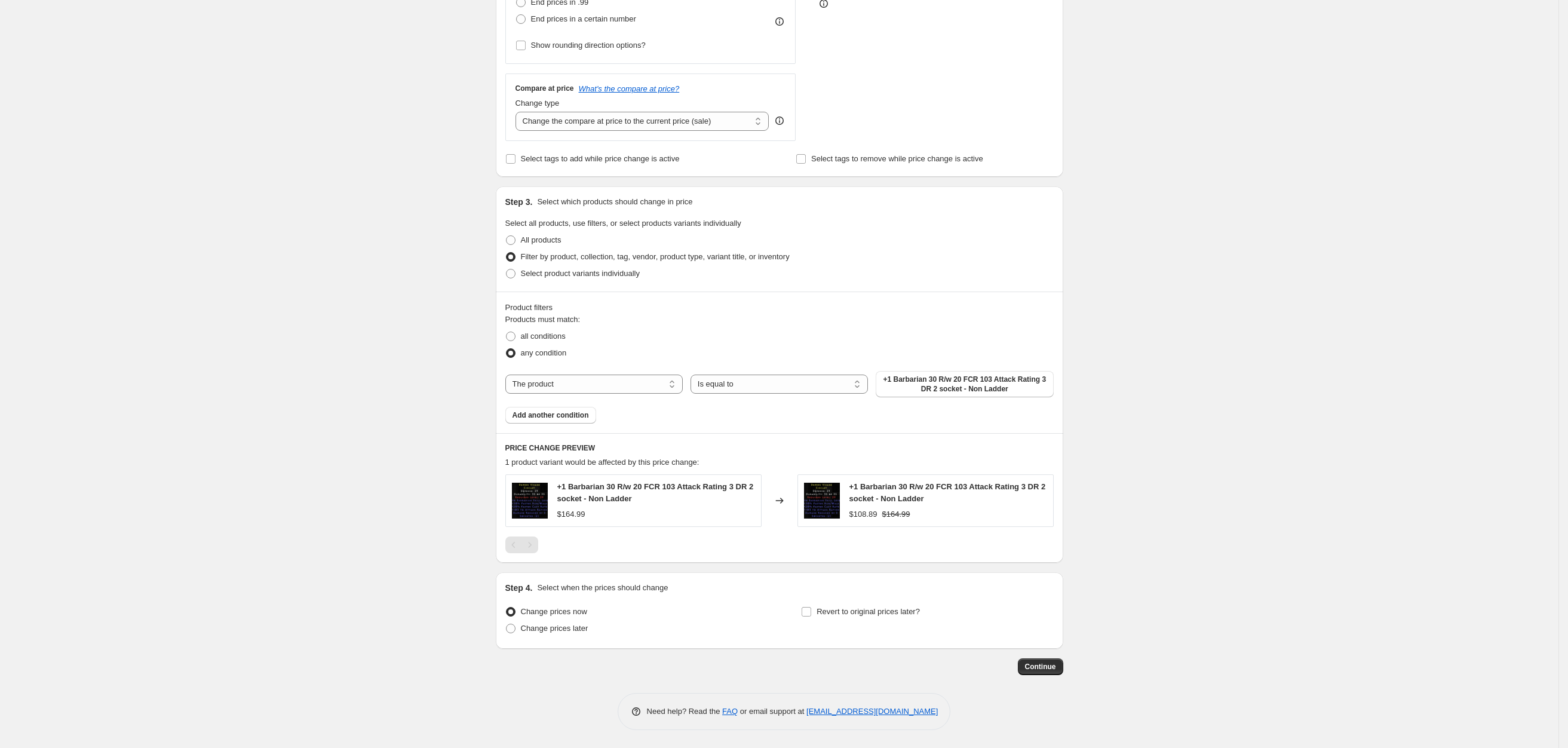
scroll to position [373, 0]
click at [543, 334] on span "all conditions" at bounding box center [543, 336] width 45 height 9
click at [506, 332] on input "all conditions" at bounding box center [506, 331] width 1 height 1
radio input "true"
click at [558, 410] on span "Add another condition" at bounding box center [551, 415] width 76 height 10
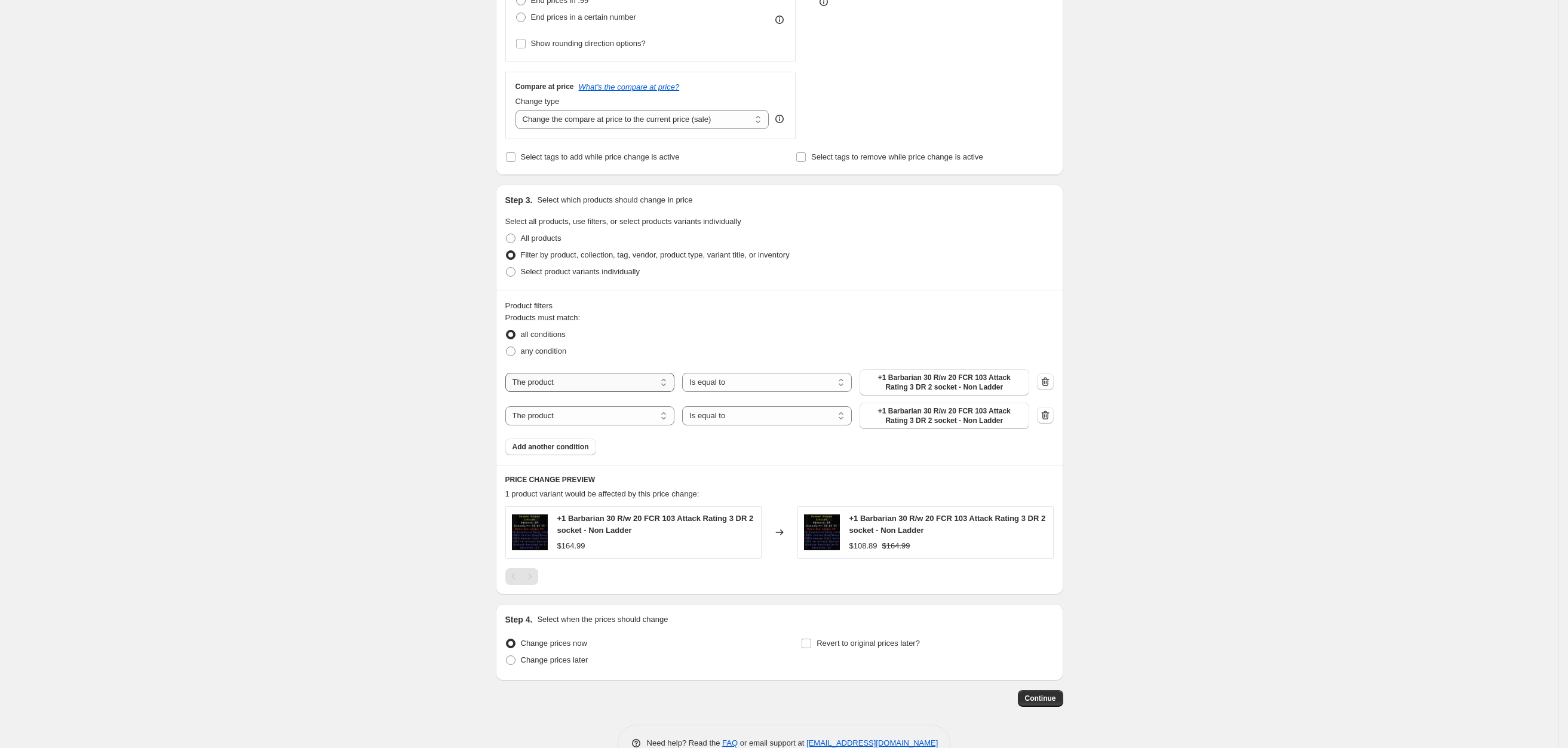
drag, startPoint x: 565, startPoint y: 383, endPoint x: 574, endPoint y: 392, distance: 12.7
click at [565, 383] on select "The product The product's collection The product's tag The product's vendor The…" at bounding box center [590, 382] width 170 height 19
select select "collection"
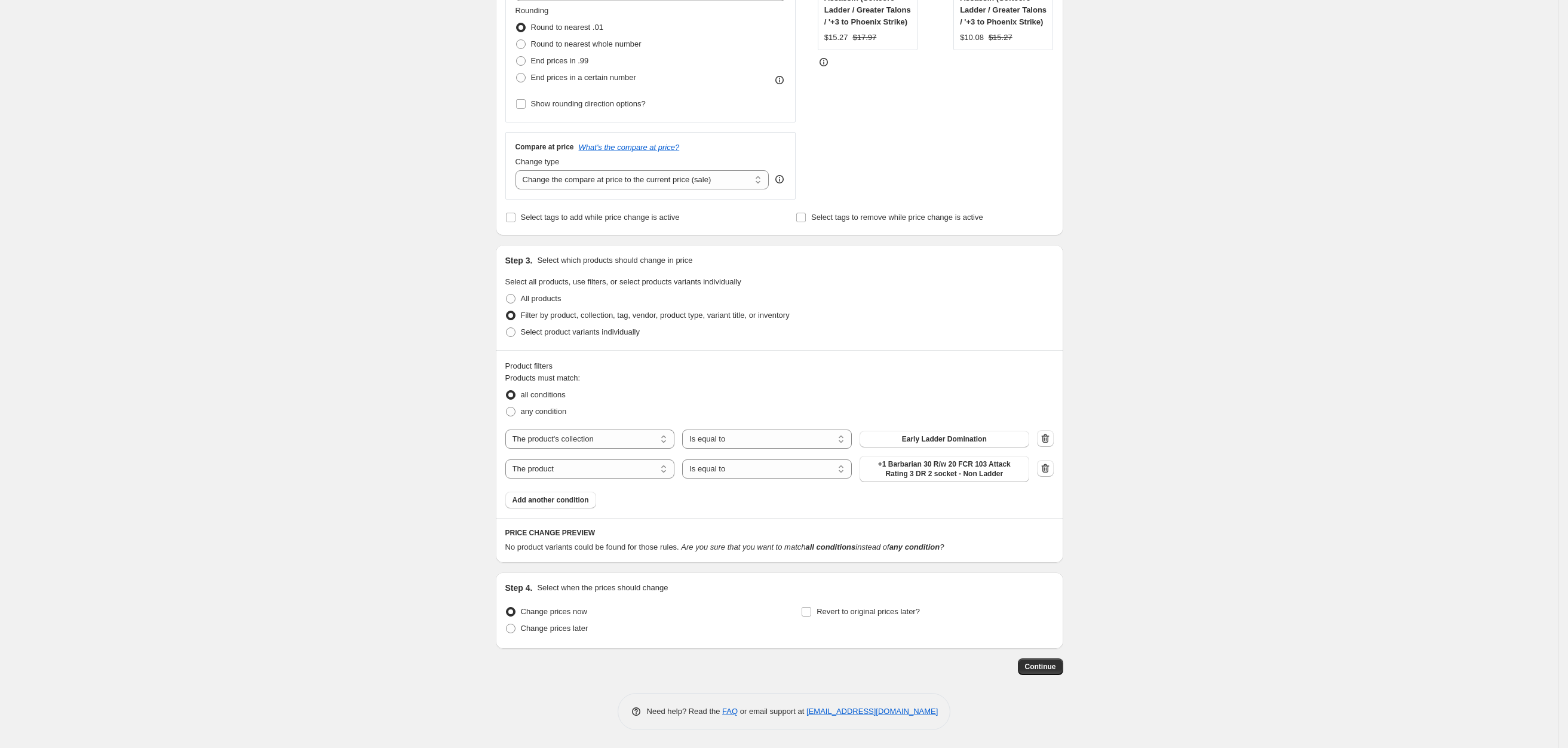
scroll to position [314, 0]
click at [900, 382] on fieldset "Products must match: all conditions any condition" at bounding box center [779, 396] width 548 height 48
click at [907, 424] on div "Products must match: all conditions any condition The product The product's col…" at bounding box center [779, 440] width 548 height 136
click at [911, 440] on span "Early Ladder Domination" at bounding box center [944, 439] width 85 height 10
click at [620, 469] on select "The product The product's collection The product's tag The product's vendor The…" at bounding box center [590, 469] width 170 height 19
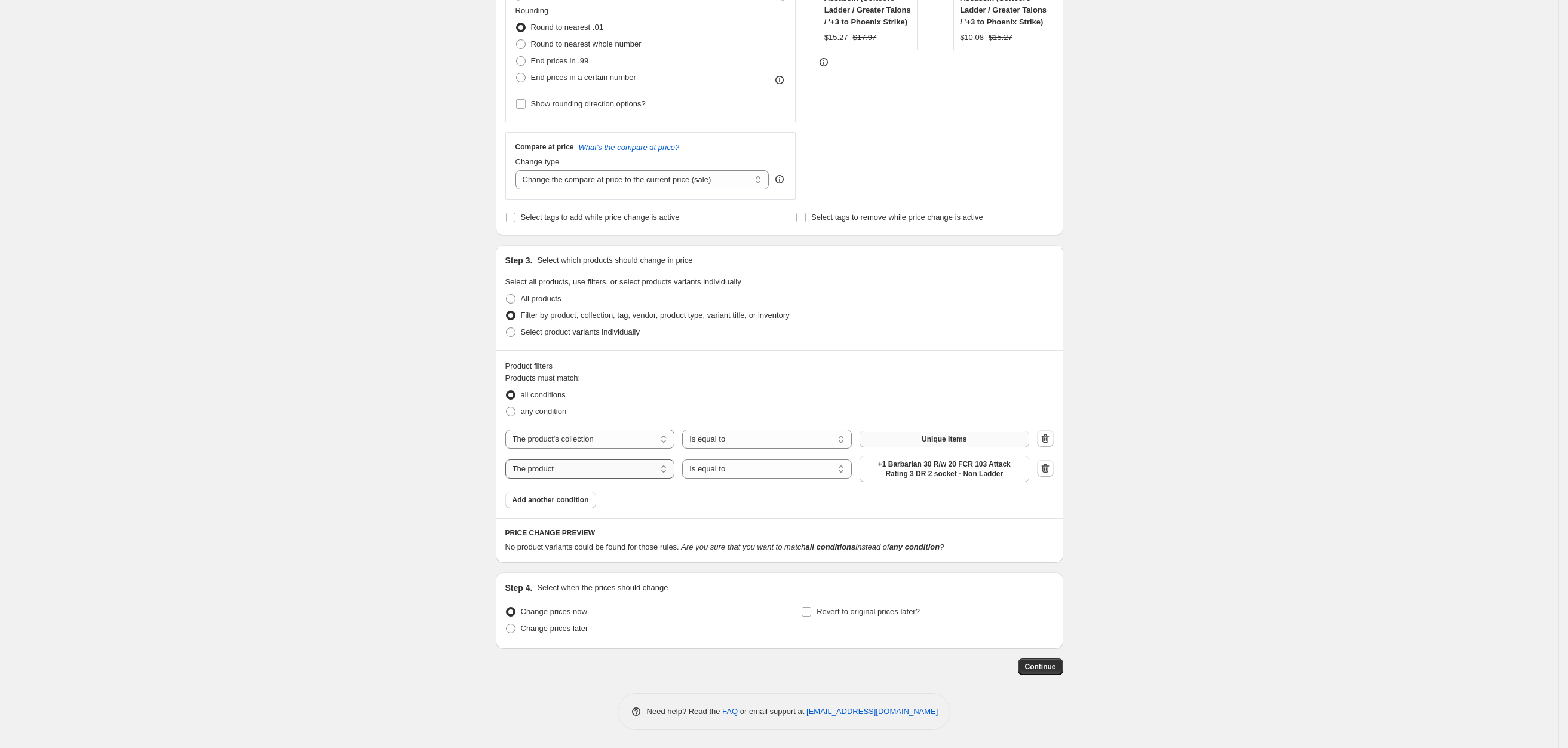
select select "title"
drag, startPoint x: 912, startPoint y: 469, endPoint x: 751, endPoint y: 444, distance: 162.9
click at [801, 463] on div "The product The product's collection The product's tag The product's vendor The…" at bounding box center [767, 472] width 524 height 19
type input "hardcore ladder"
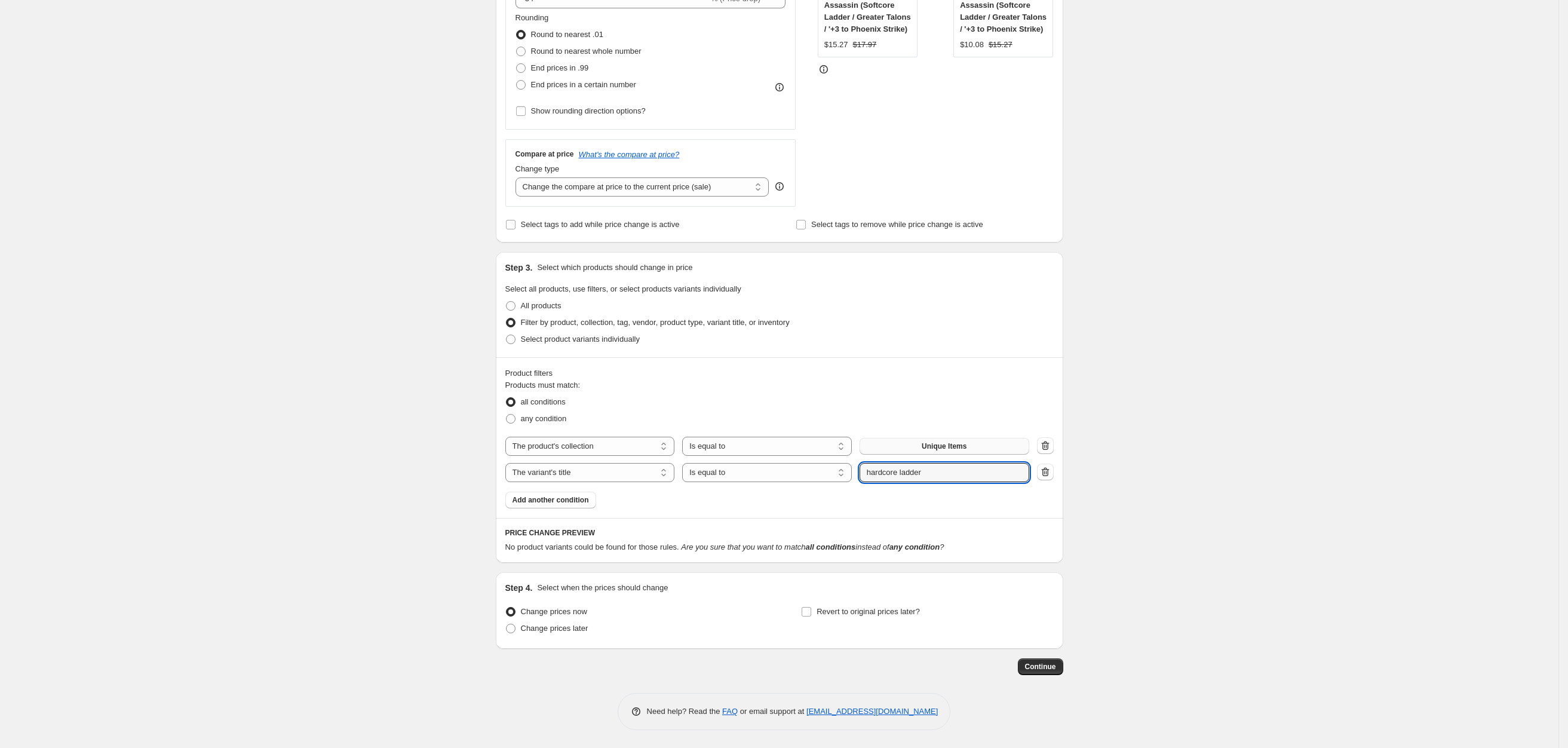
click at [1403, 292] on div "Create new price change job. This page is ready Create new price change job Dra…" at bounding box center [779, 220] width 1558 height 1053
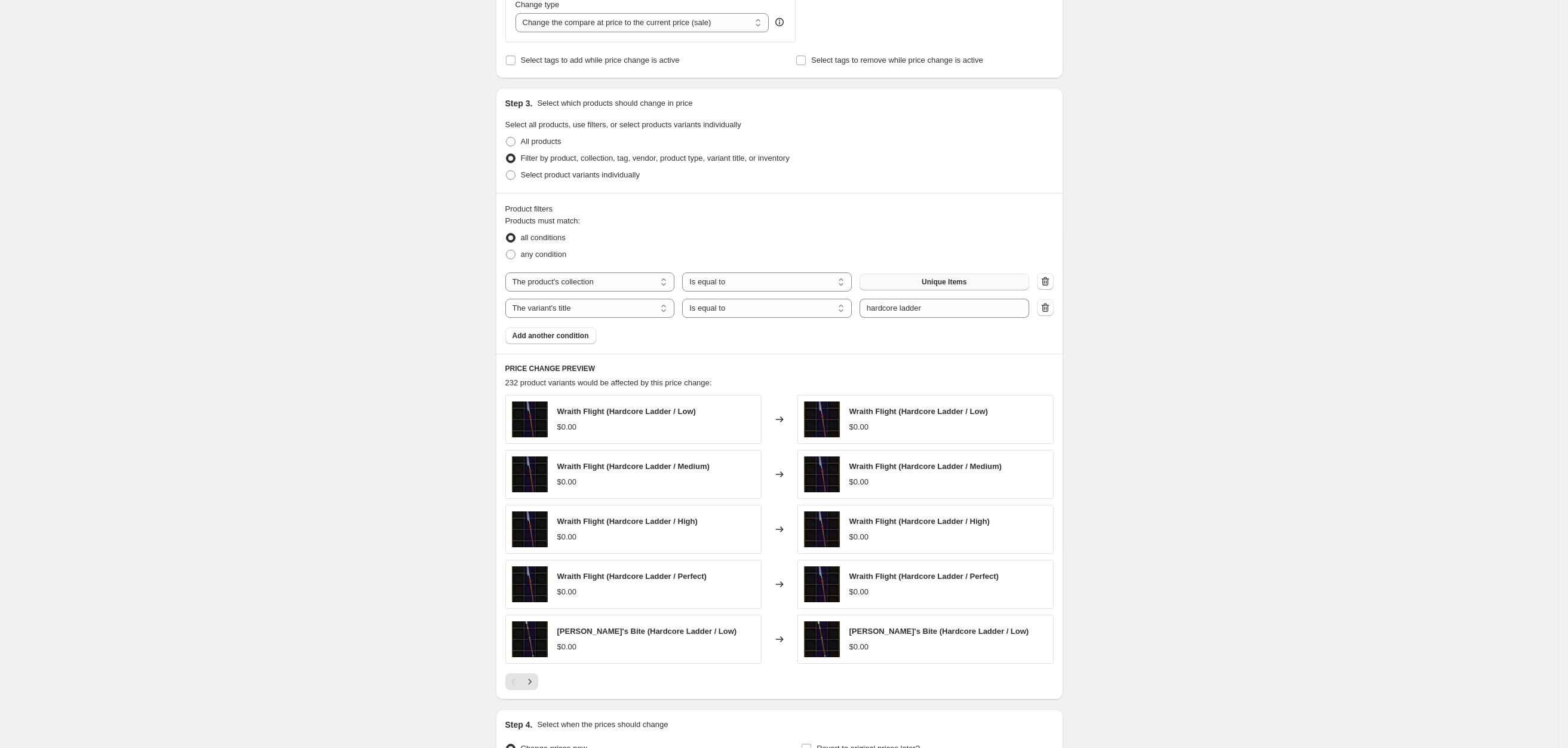
scroll to position [611, 0]
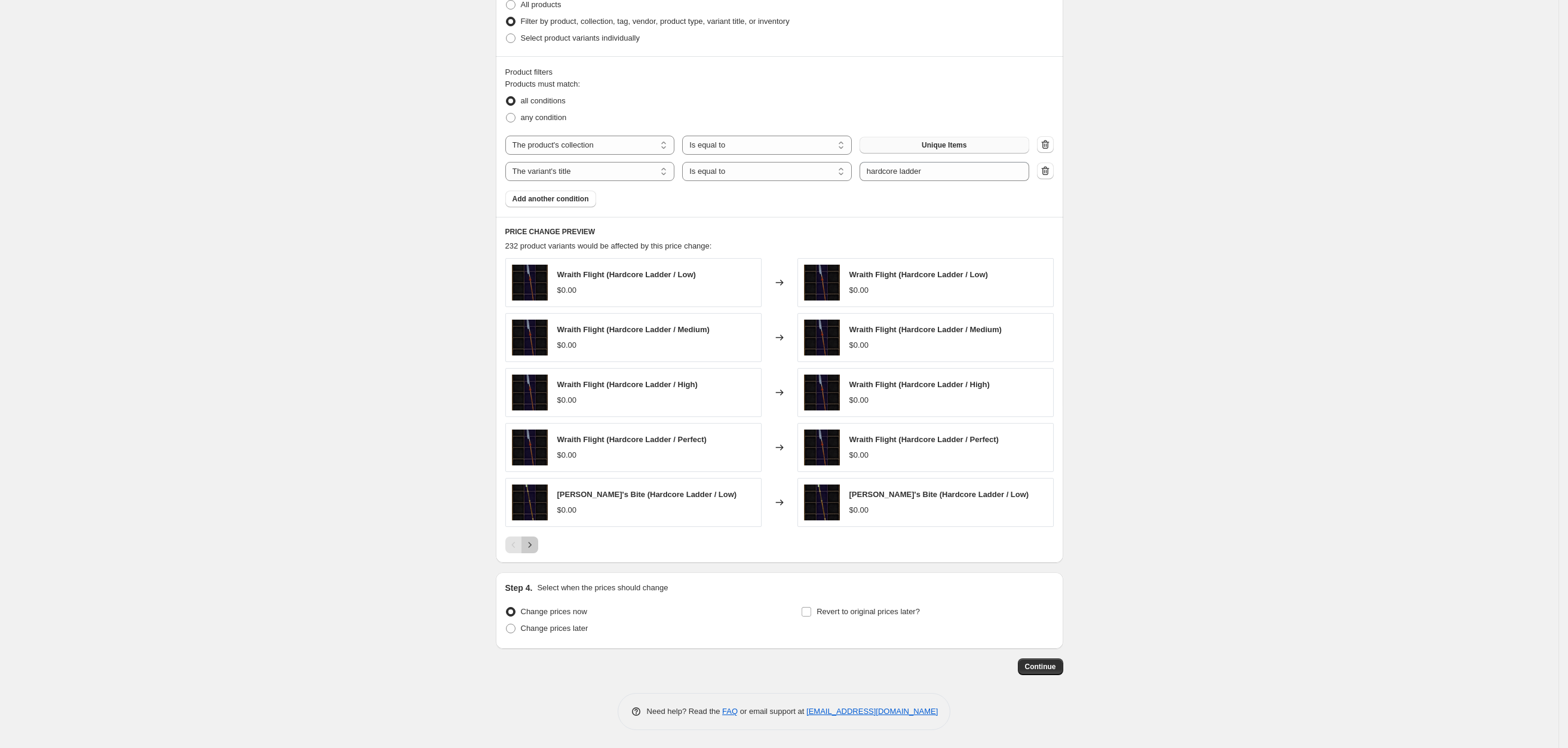
click at [535, 548] on icon "Next" at bounding box center [530, 544] width 12 height 12
click at [534, 546] on icon "Next" at bounding box center [530, 544] width 12 height 12
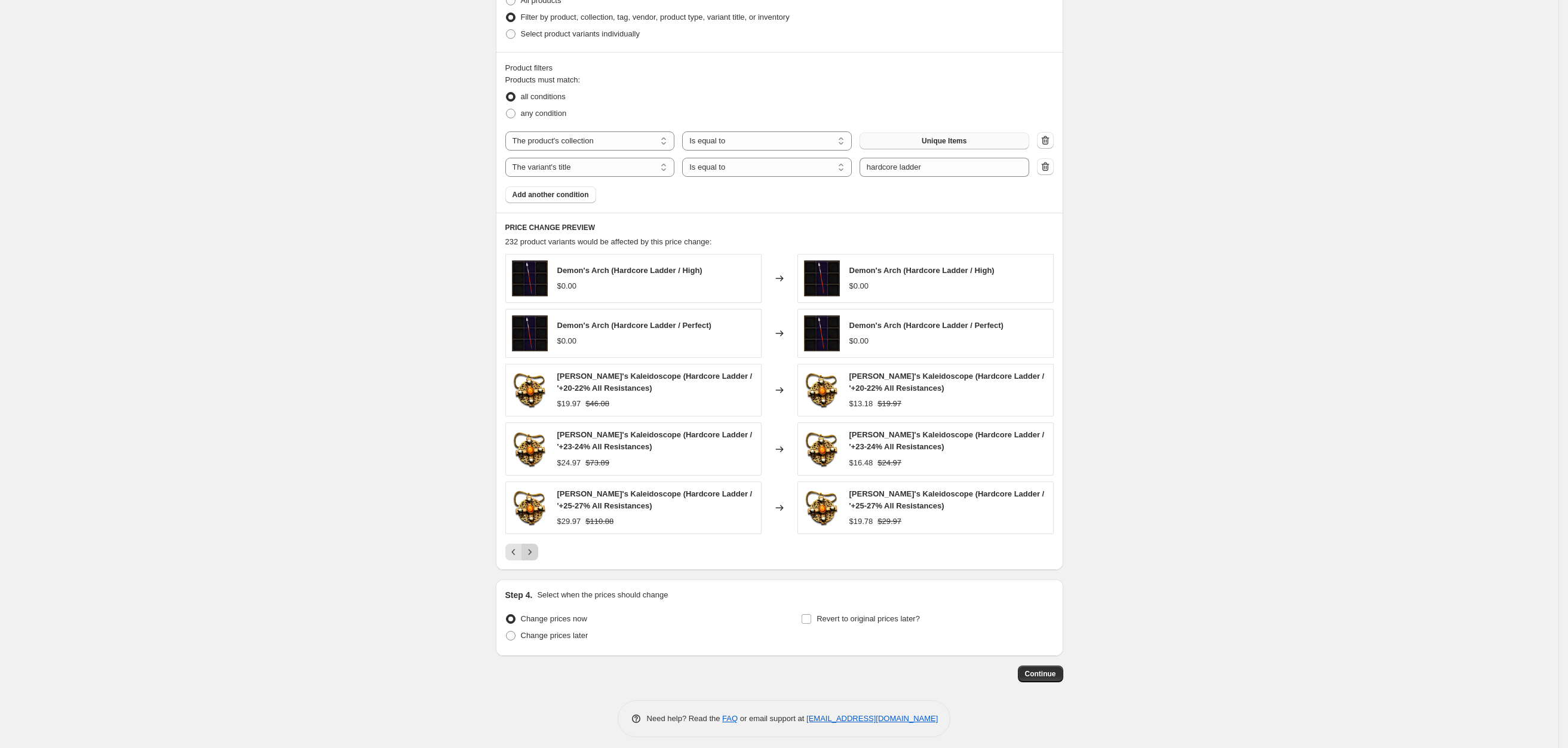
click at [538, 560] on button "Next" at bounding box center [530, 552] width 17 height 17
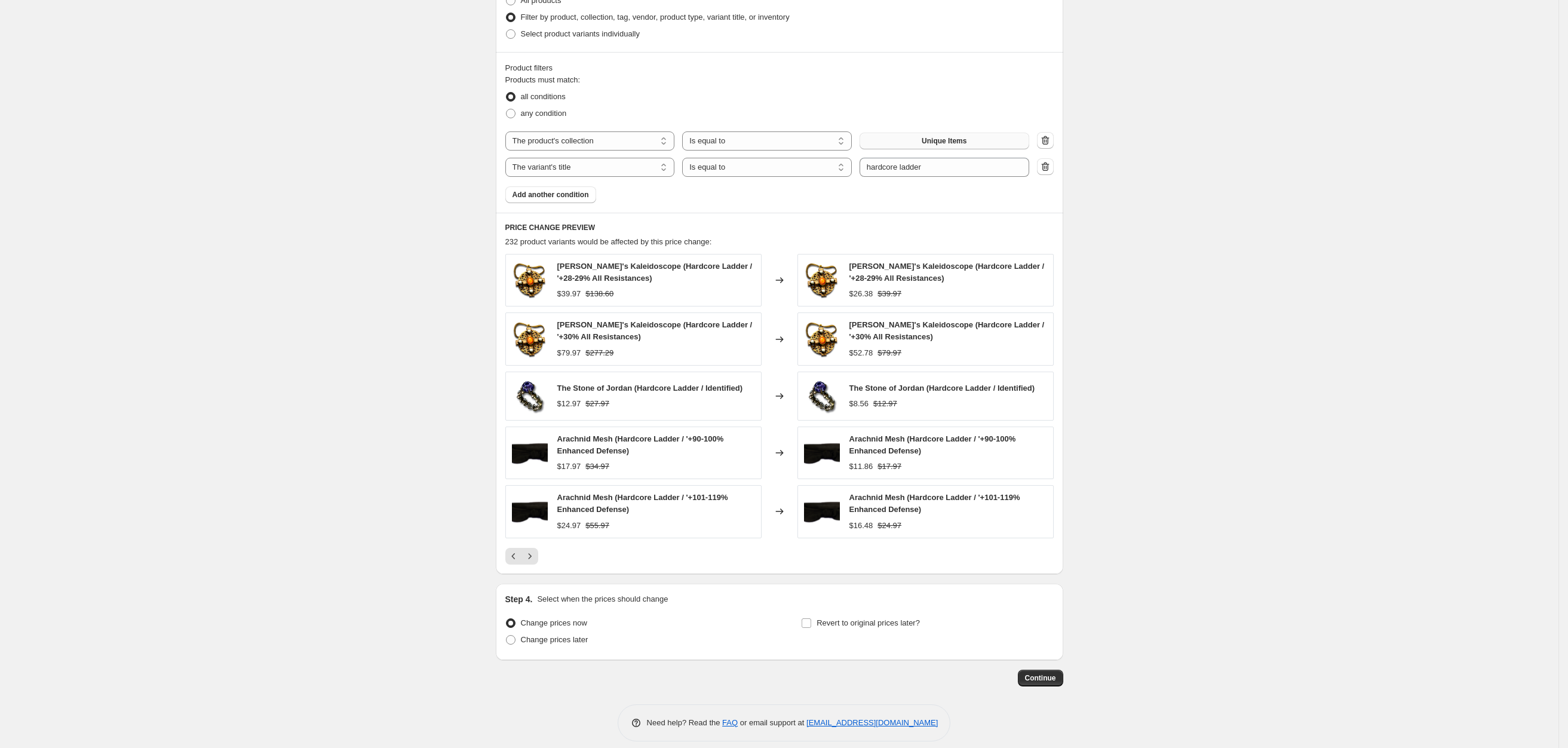
click at [402, 662] on div "Create new price change job. This page is ready Create new price change job Dra…" at bounding box center [779, 74] width 1558 height 1370
click at [517, 562] on icon "Previous" at bounding box center [513, 556] width 12 height 12
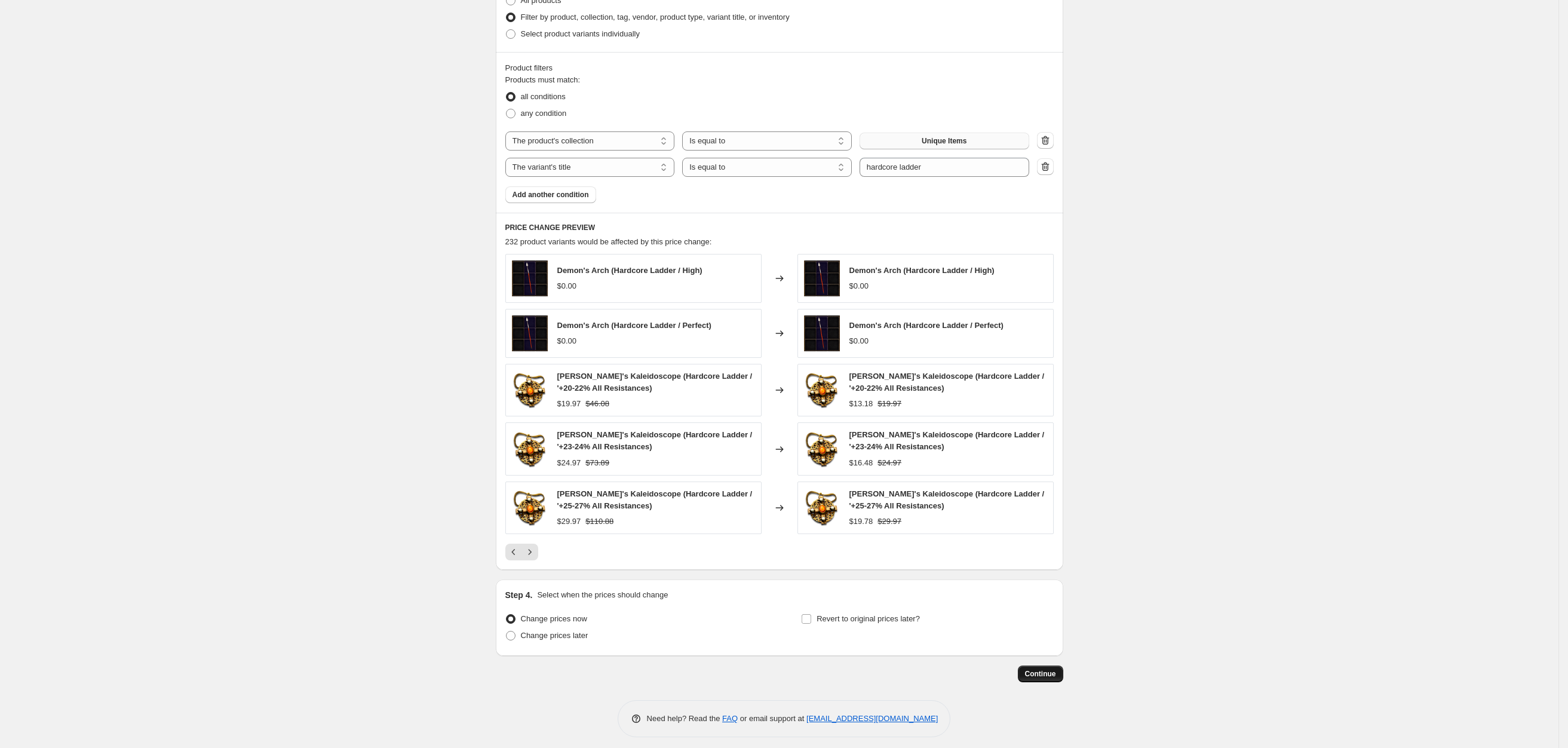
click at [1050, 673] on span "Continue" at bounding box center [1040, 673] width 31 height 10
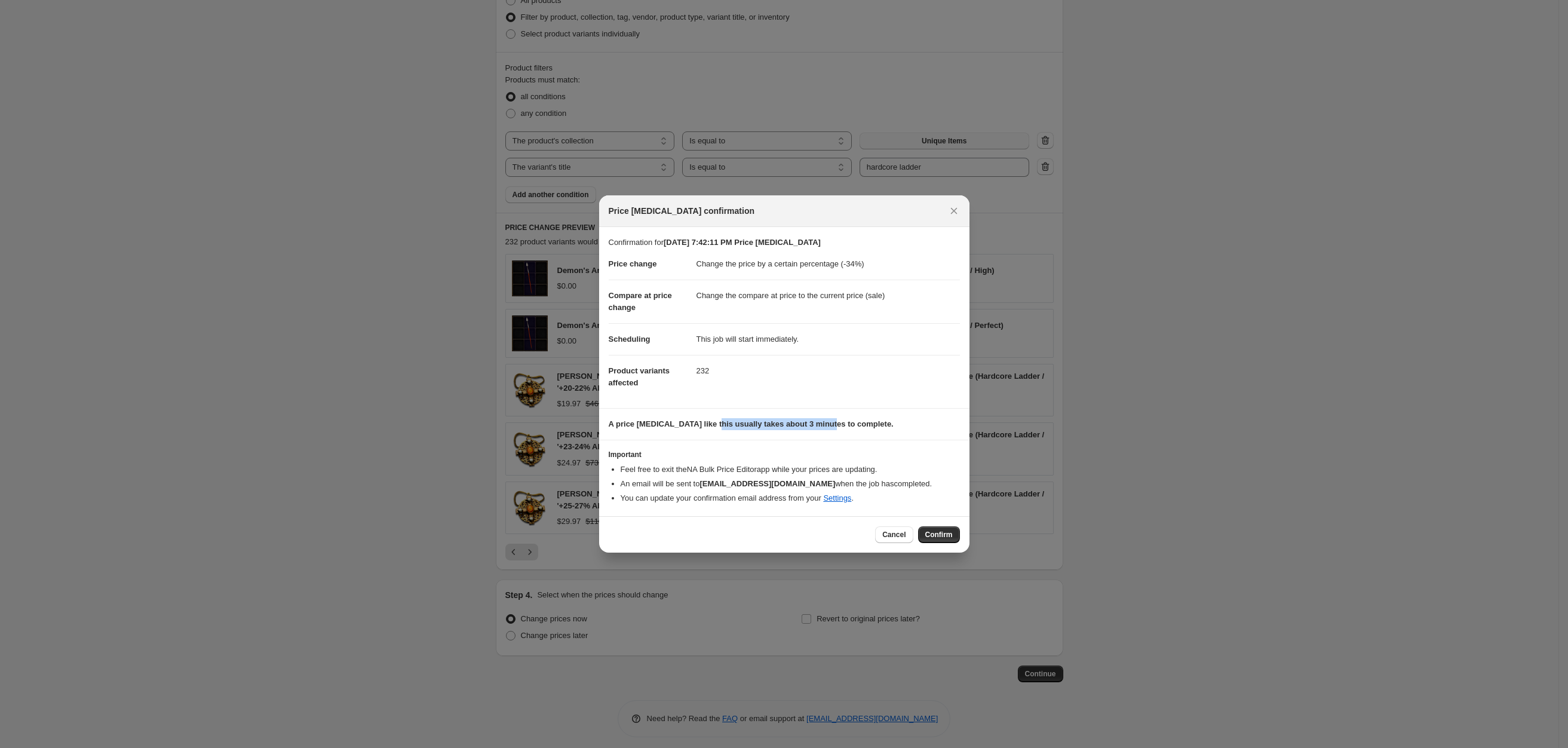
drag, startPoint x: 710, startPoint y: 424, endPoint x: 836, endPoint y: 428, distance: 126.1
click at [832, 428] on b "A price change job like this usually takes about 3 minutes to complete." at bounding box center [751, 424] width 285 height 9
click at [836, 428] on b "A price change job like this usually takes about 3 minutes to complete." at bounding box center [751, 424] width 285 height 9
drag, startPoint x: 715, startPoint y: 424, endPoint x: 828, endPoint y: 423, distance: 113.0
click at [828, 423] on b "A price change job like this usually takes about 3 minutes to complete." at bounding box center [751, 424] width 285 height 9
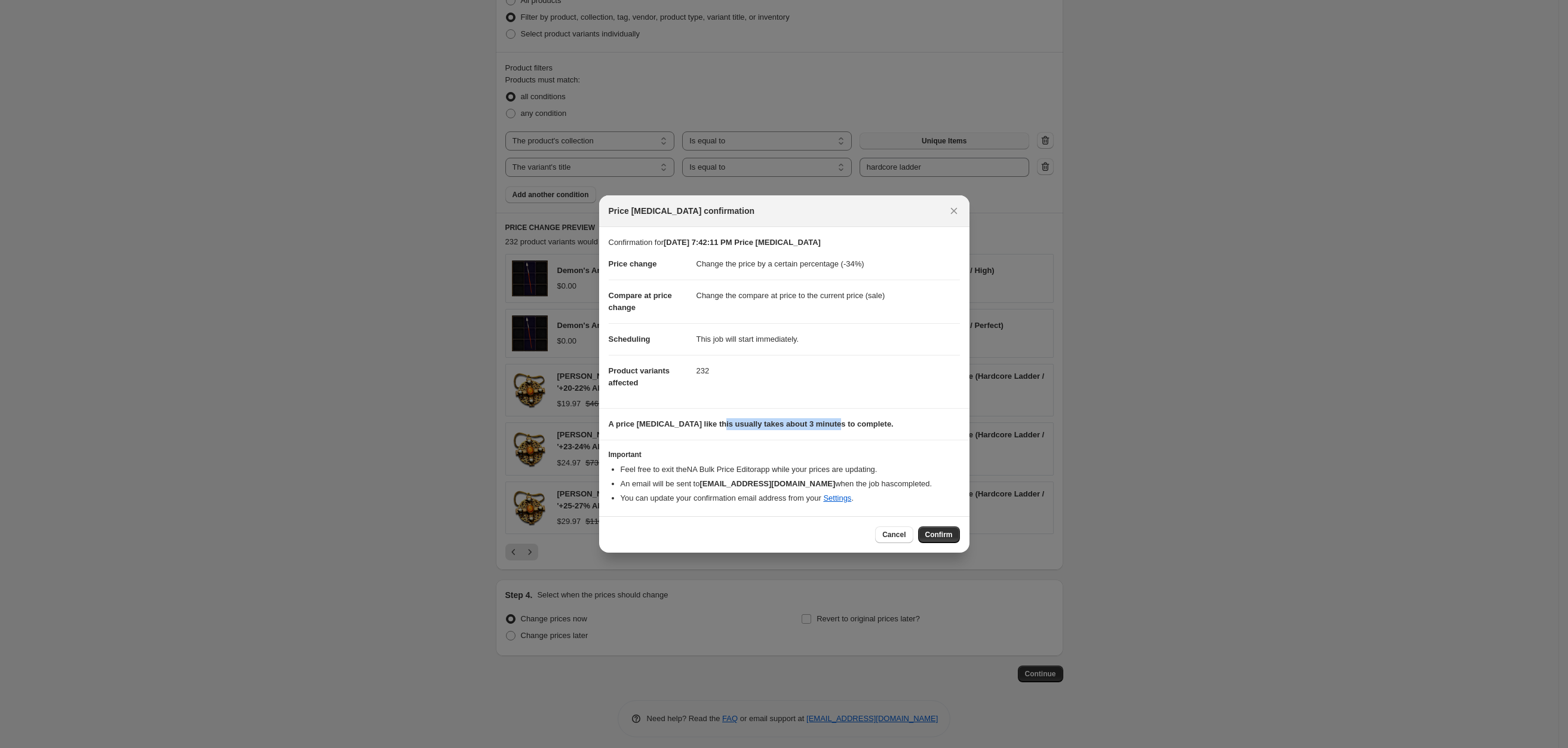
click at [828, 423] on b "A price change job like this usually takes about 3 minutes to complete." at bounding box center [751, 424] width 285 height 9
click at [939, 528] on button "Confirm" at bounding box center [939, 535] width 41 height 17
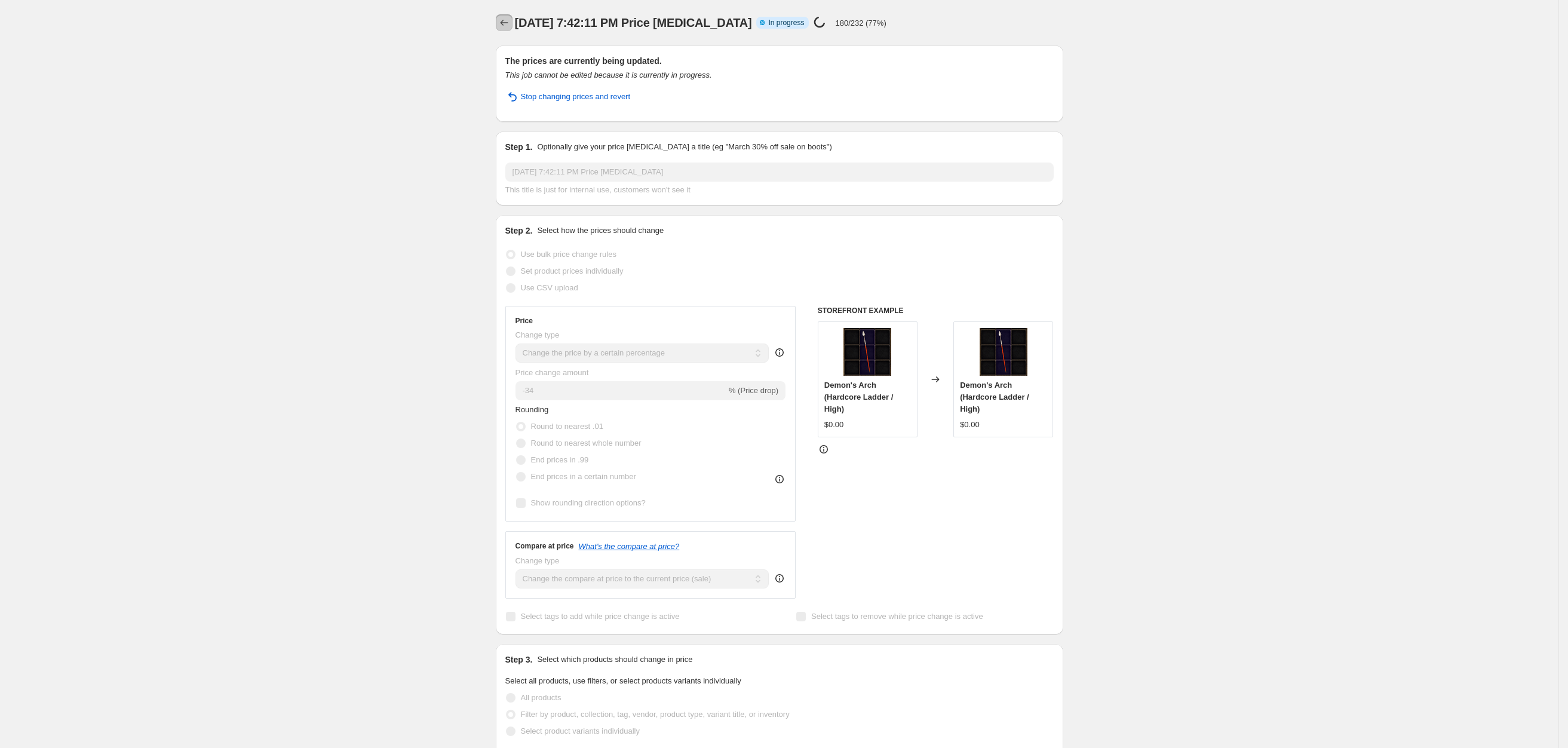
click at [504, 25] on icon "Price change jobs" at bounding box center [504, 23] width 12 height 12
